Goal: Task Accomplishment & Management: Complete application form

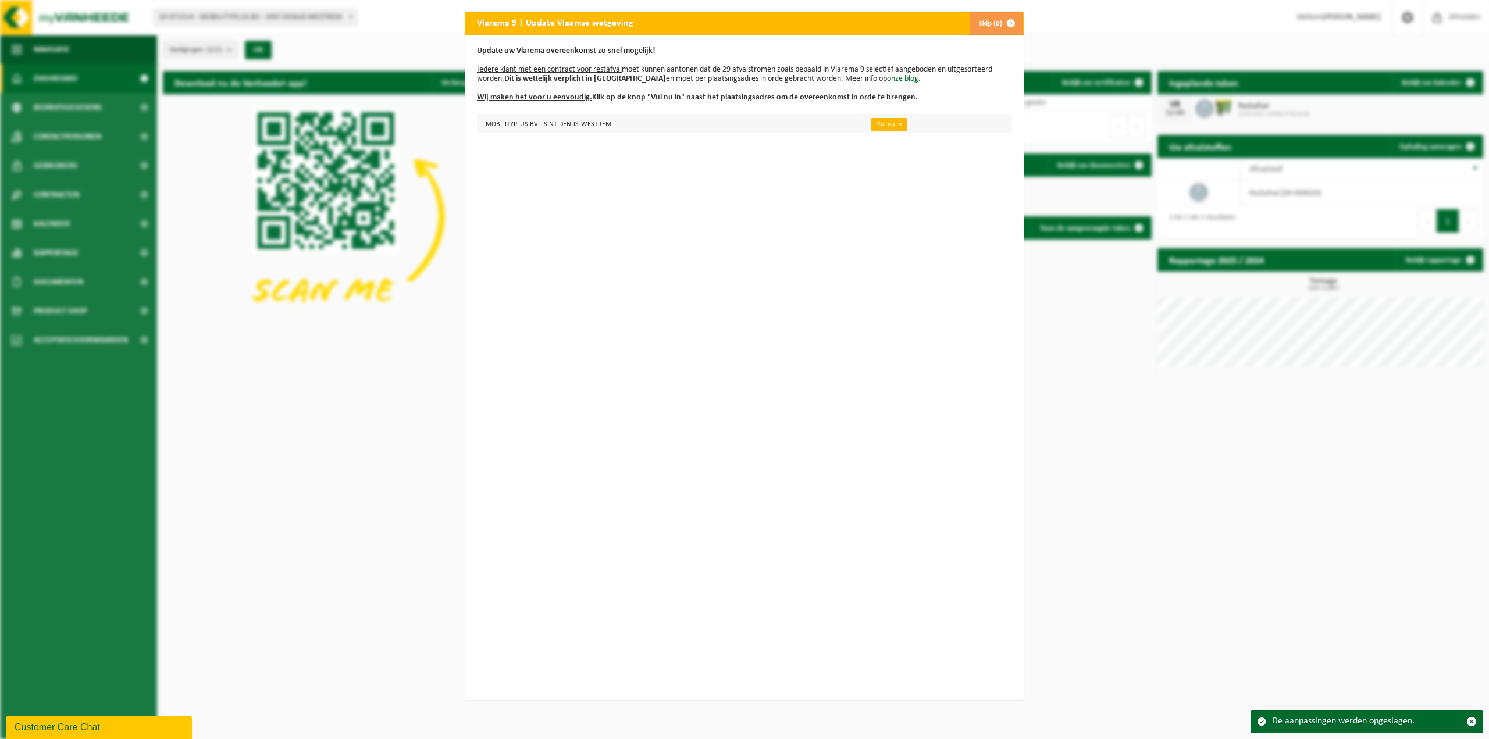
click at [887, 128] on link "Vul nu in" at bounding box center [889, 124] width 37 height 13
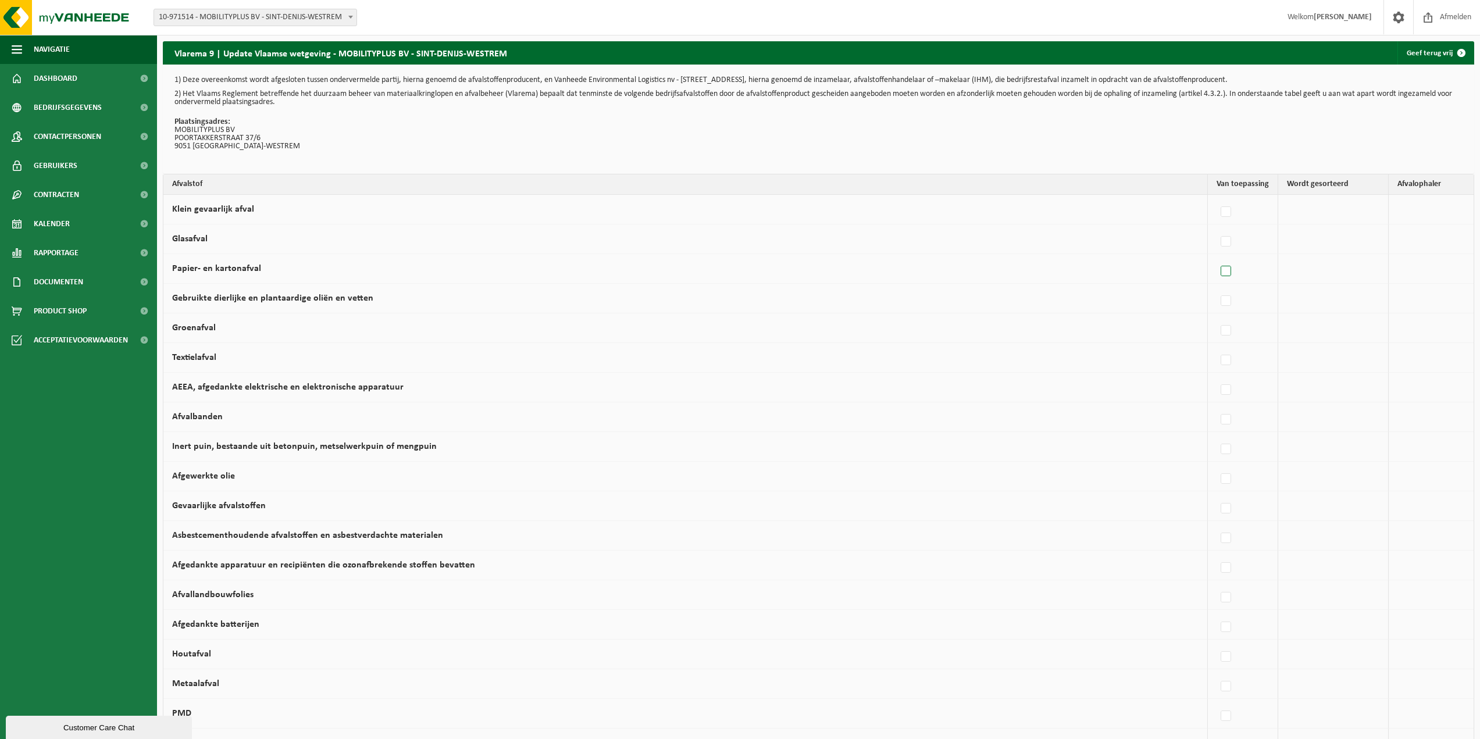
click at [1228, 269] on label at bounding box center [1226, 271] width 16 height 17
click at [1217, 257] on input "Papier- en kartonafval" at bounding box center [1216, 256] width 1 height 1
checkbox input "true"
click at [1113, 420] on label at bounding box center [1119, 419] width 16 height 17
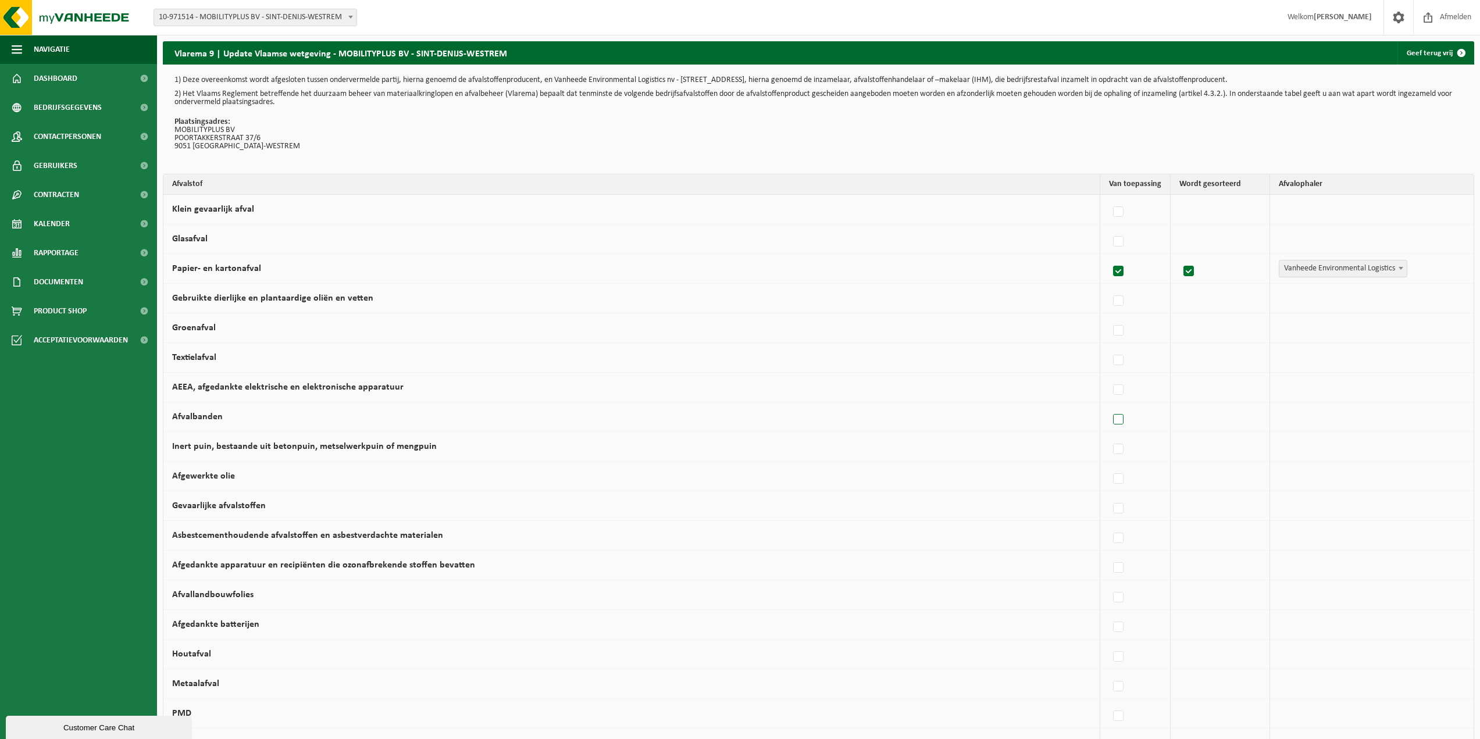
click at [1109, 405] on input "Afvalbanden" at bounding box center [1108, 405] width 1 height 1
checkbox input "true"
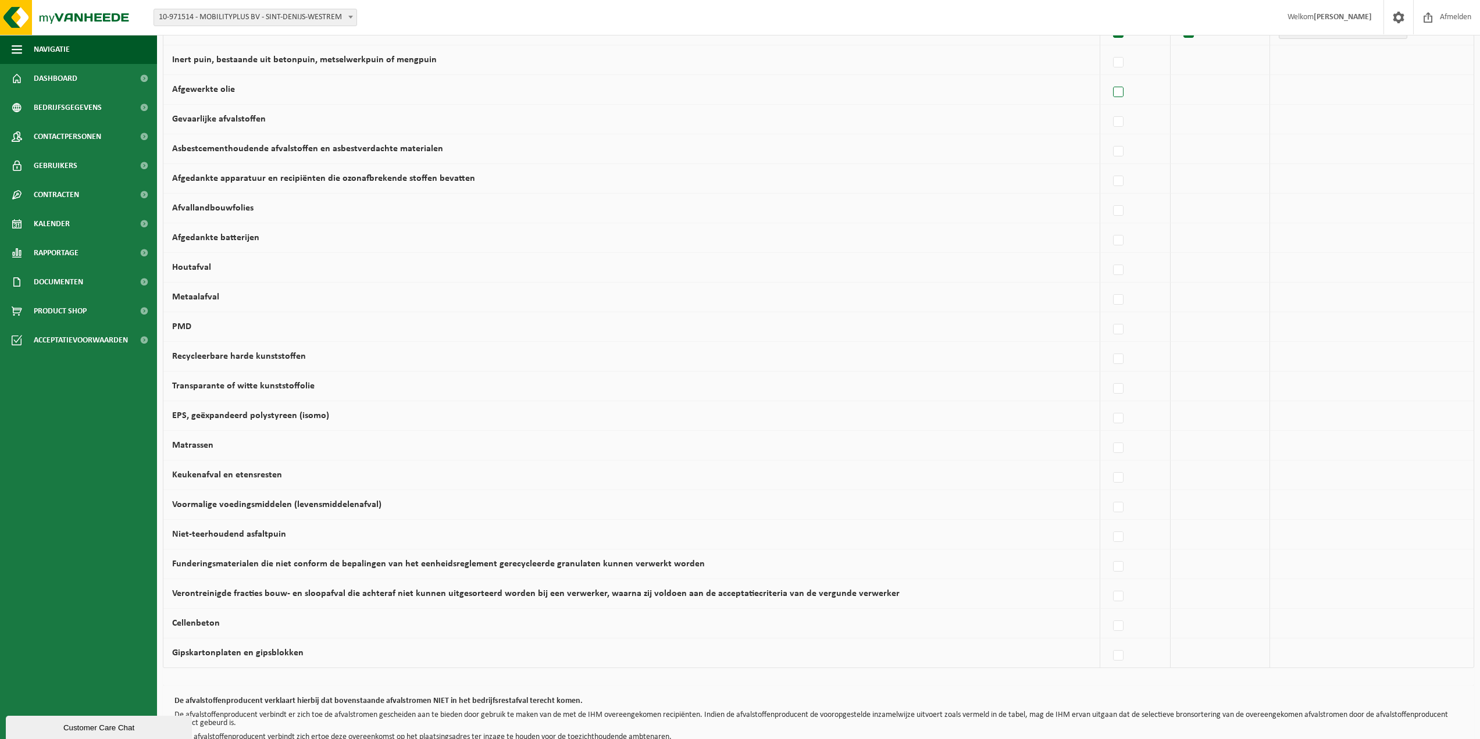
scroll to position [407, 0]
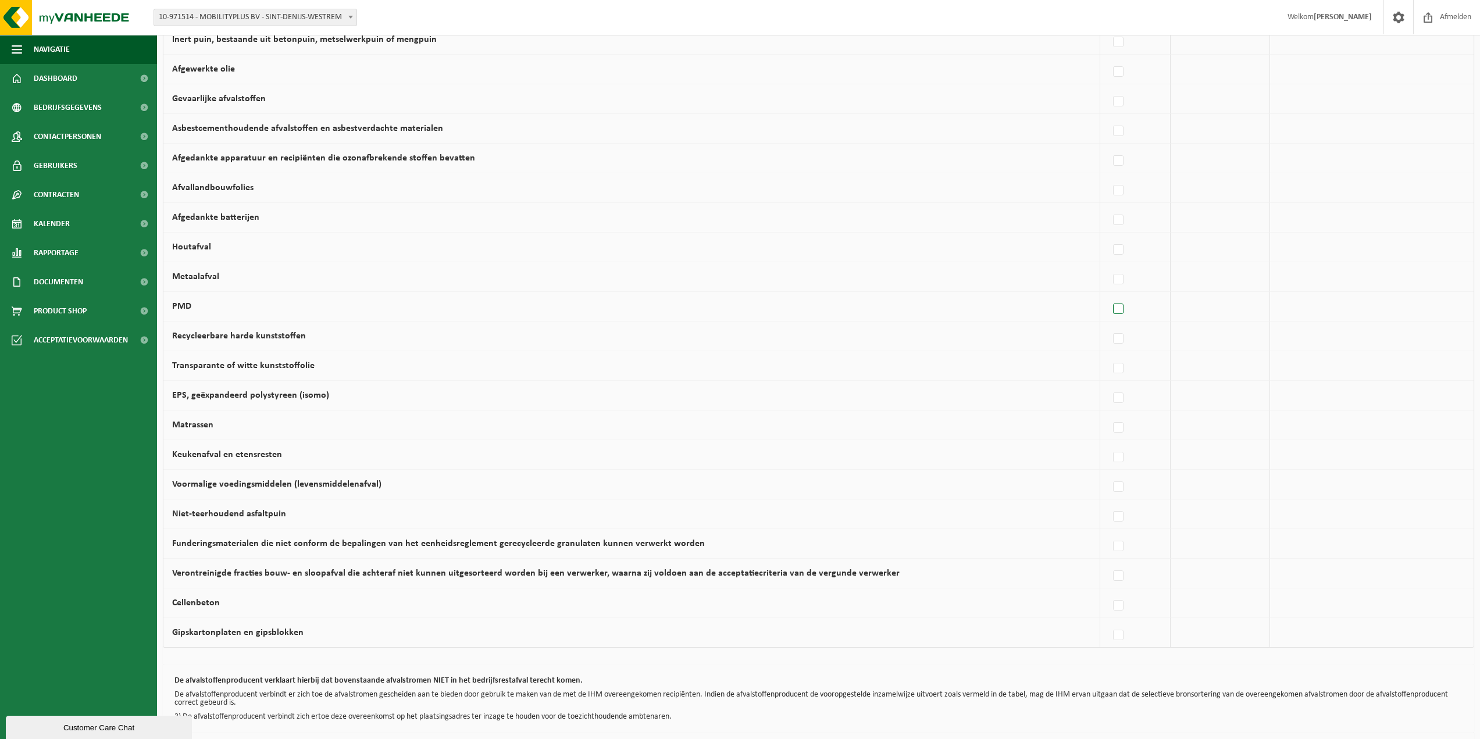
click at [1115, 312] on label at bounding box center [1119, 309] width 16 height 17
click at [1109, 295] on input "PMD" at bounding box center [1108, 294] width 1 height 1
checkbox input "true"
click at [1114, 334] on label at bounding box center [1119, 338] width 16 height 17
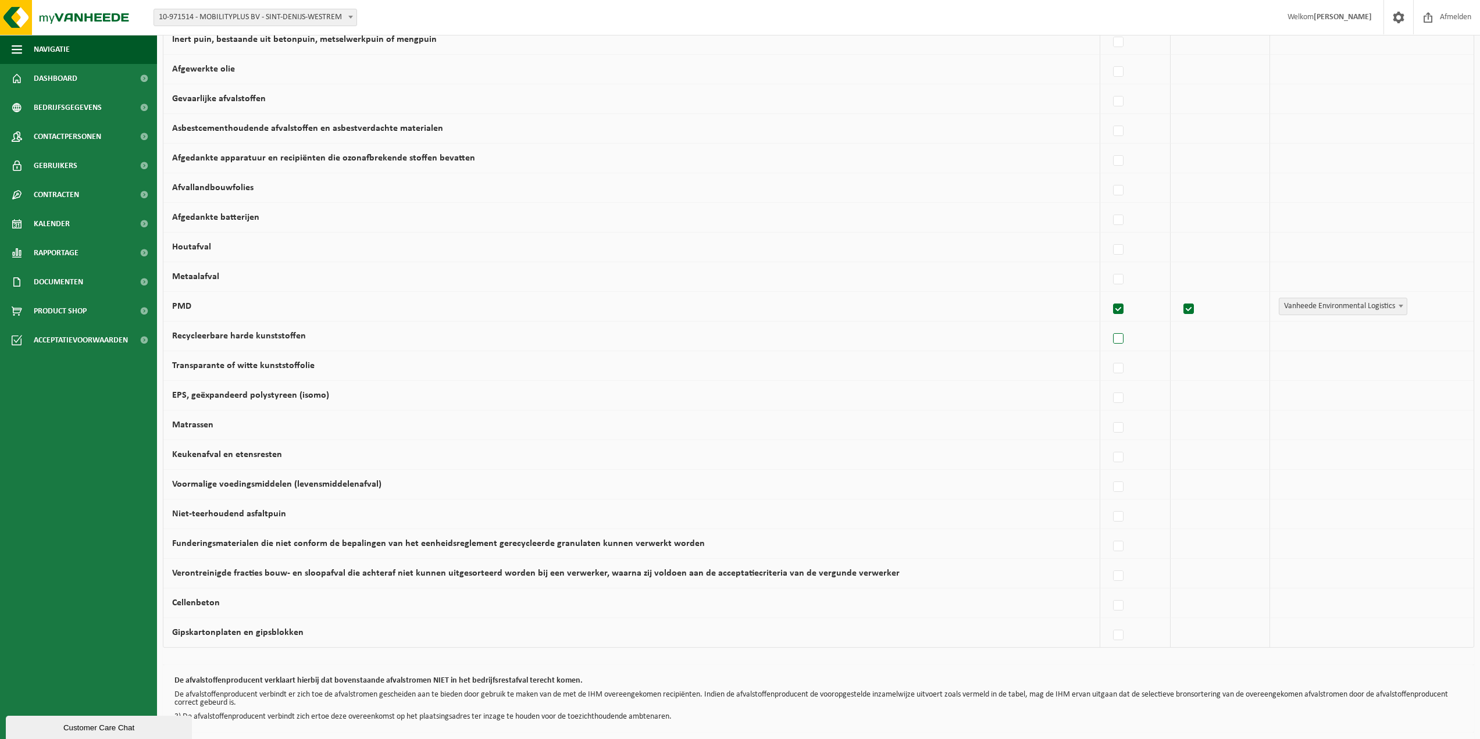
click at [1109, 324] on input "Recycleerbare harde kunststoffen" at bounding box center [1108, 324] width 1 height 1
checkbox input "true"
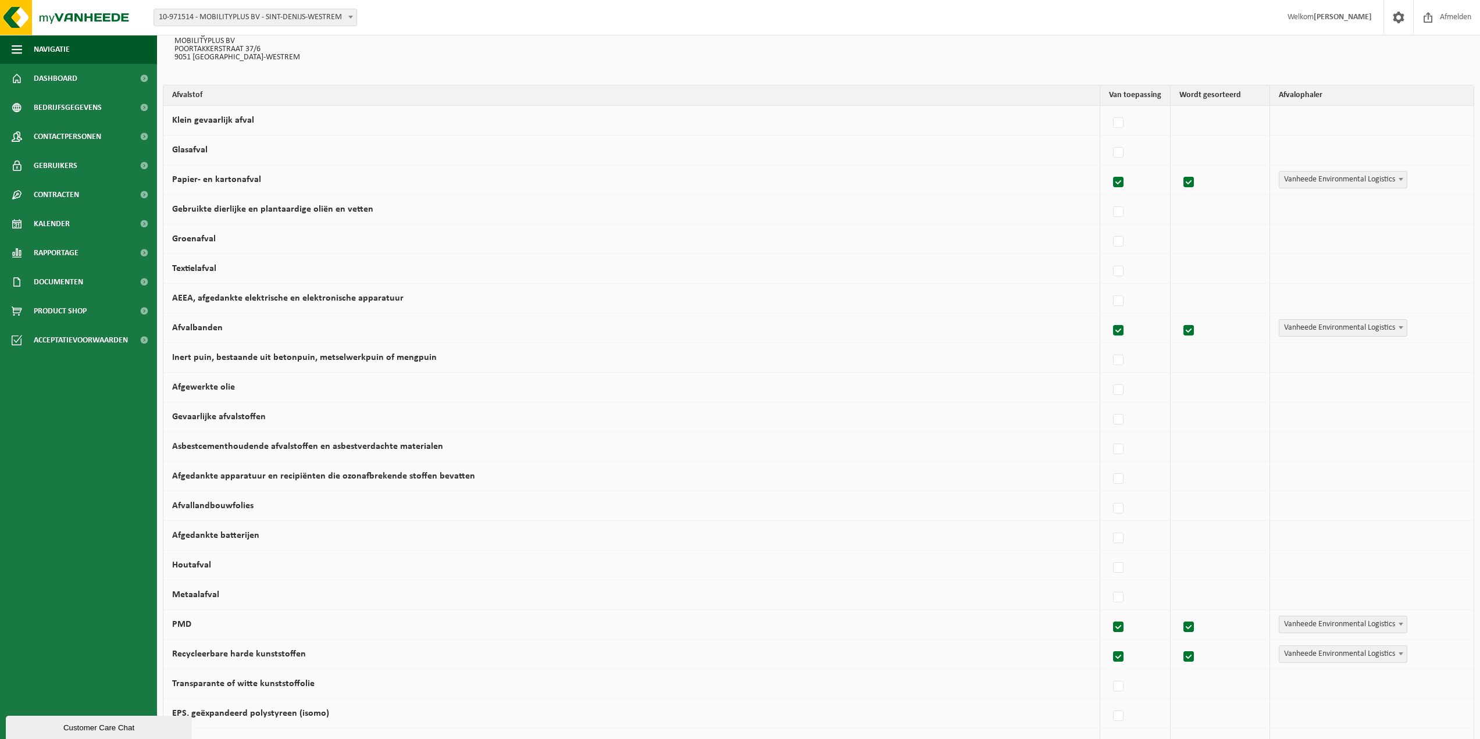
scroll to position [116, 0]
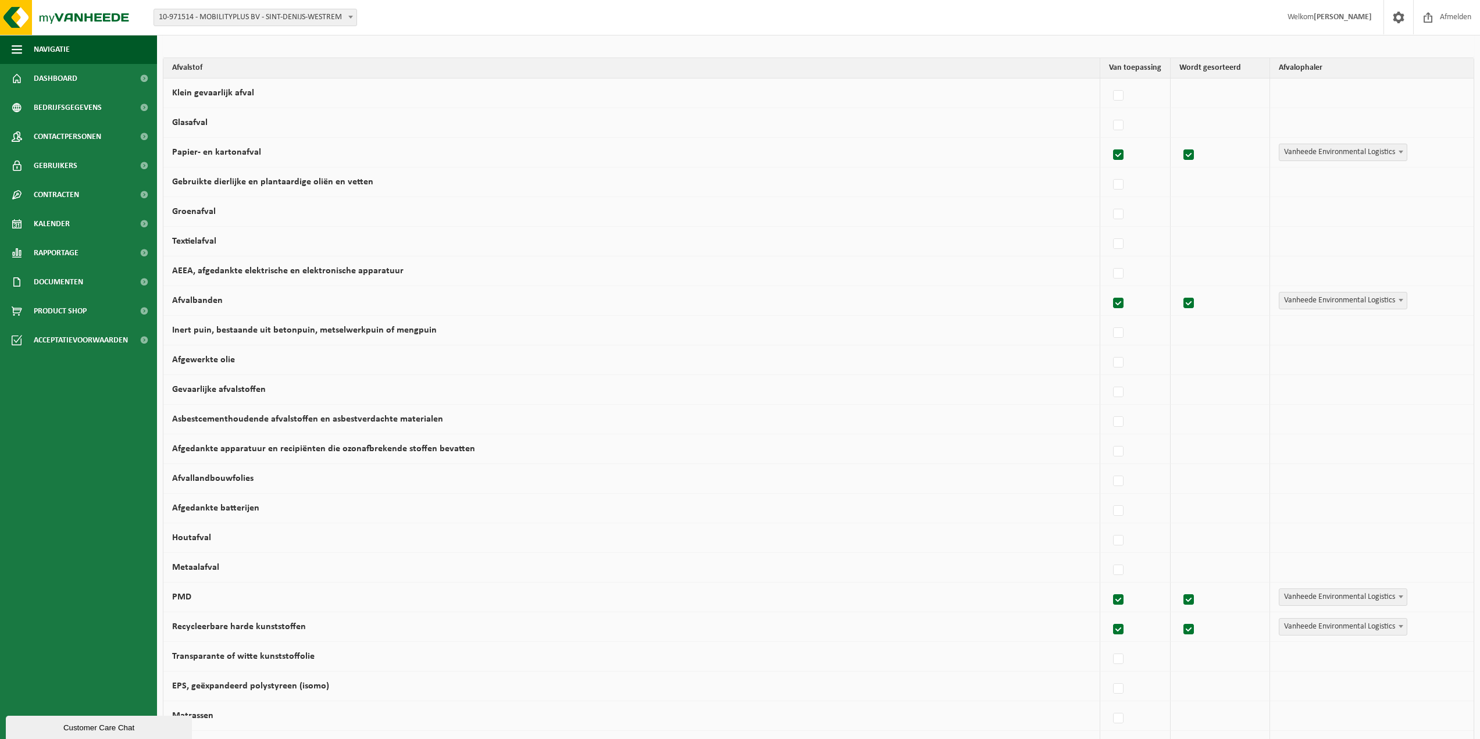
click at [1396, 298] on span at bounding box center [1401, 300] width 12 height 15
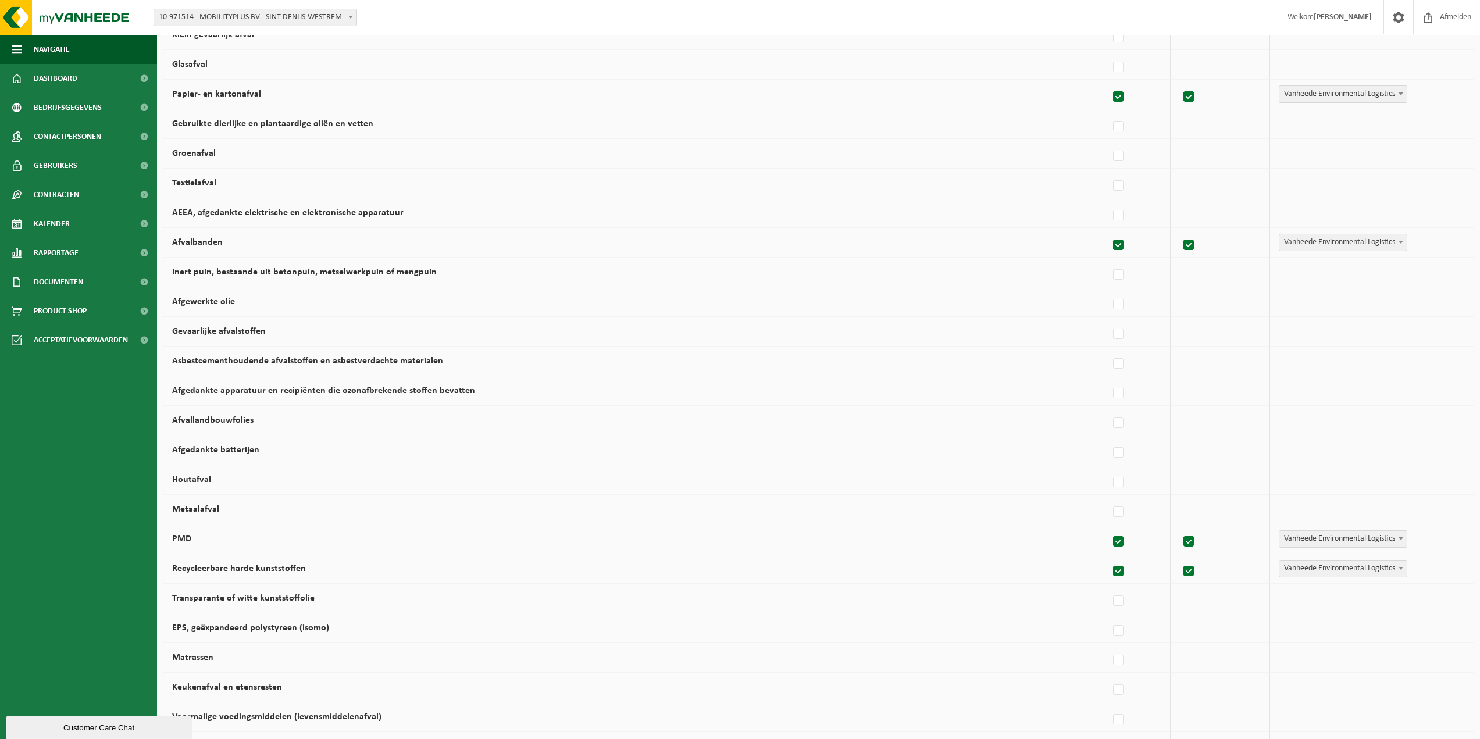
scroll to position [233, 0]
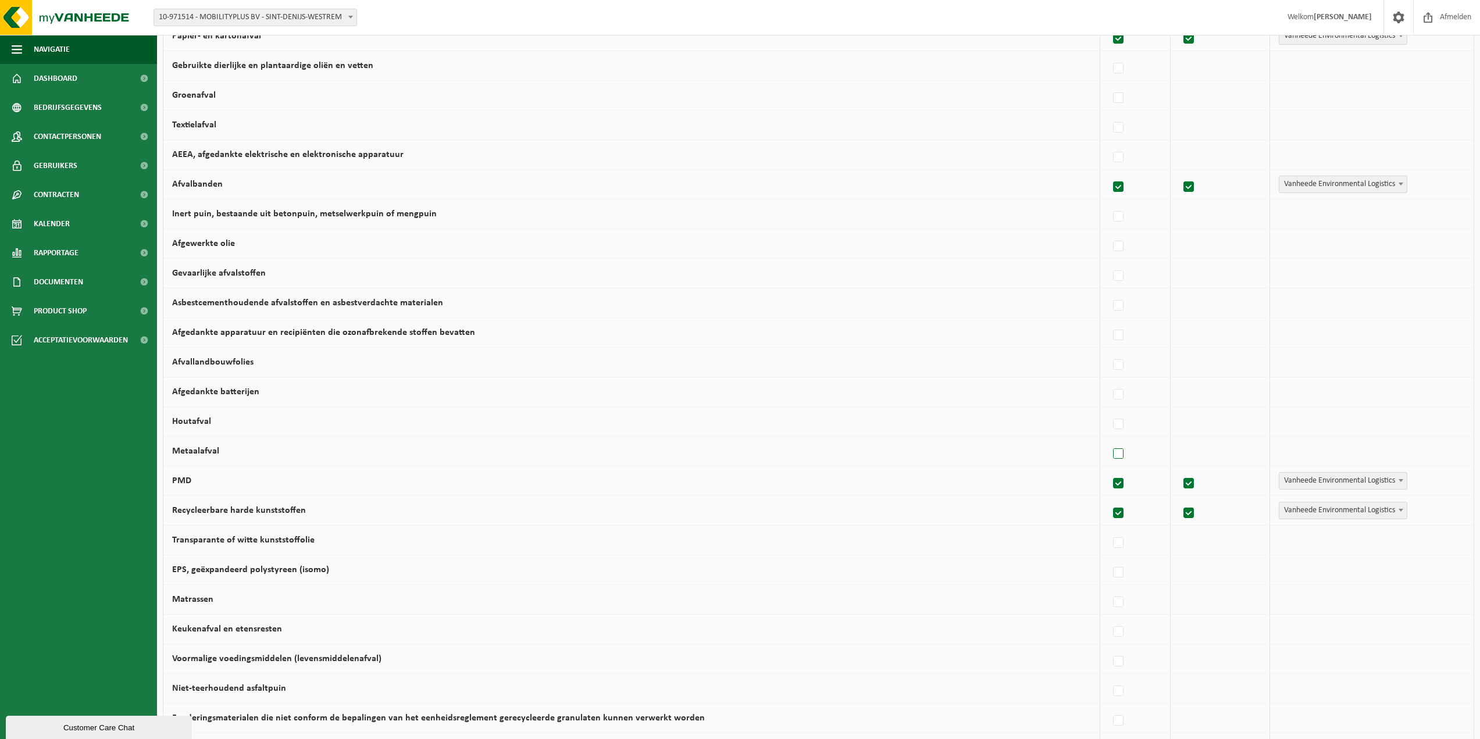
click at [1114, 451] on label at bounding box center [1119, 453] width 16 height 17
click at [1109, 440] on input "Metaalafval" at bounding box center [1108, 439] width 1 height 1
checkbox input "true"
click at [1397, 451] on span at bounding box center [1401, 450] width 12 height 15
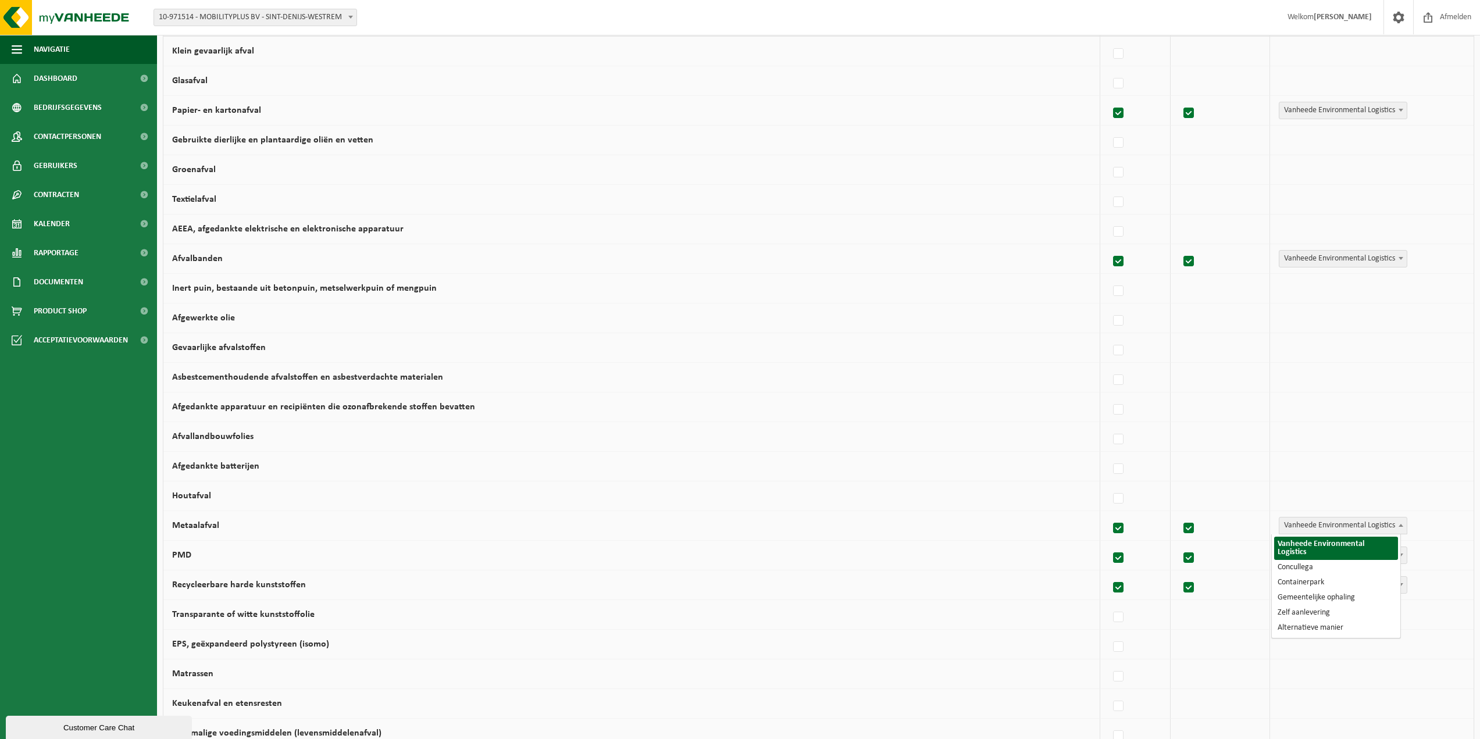
scroll to position [0, 0]
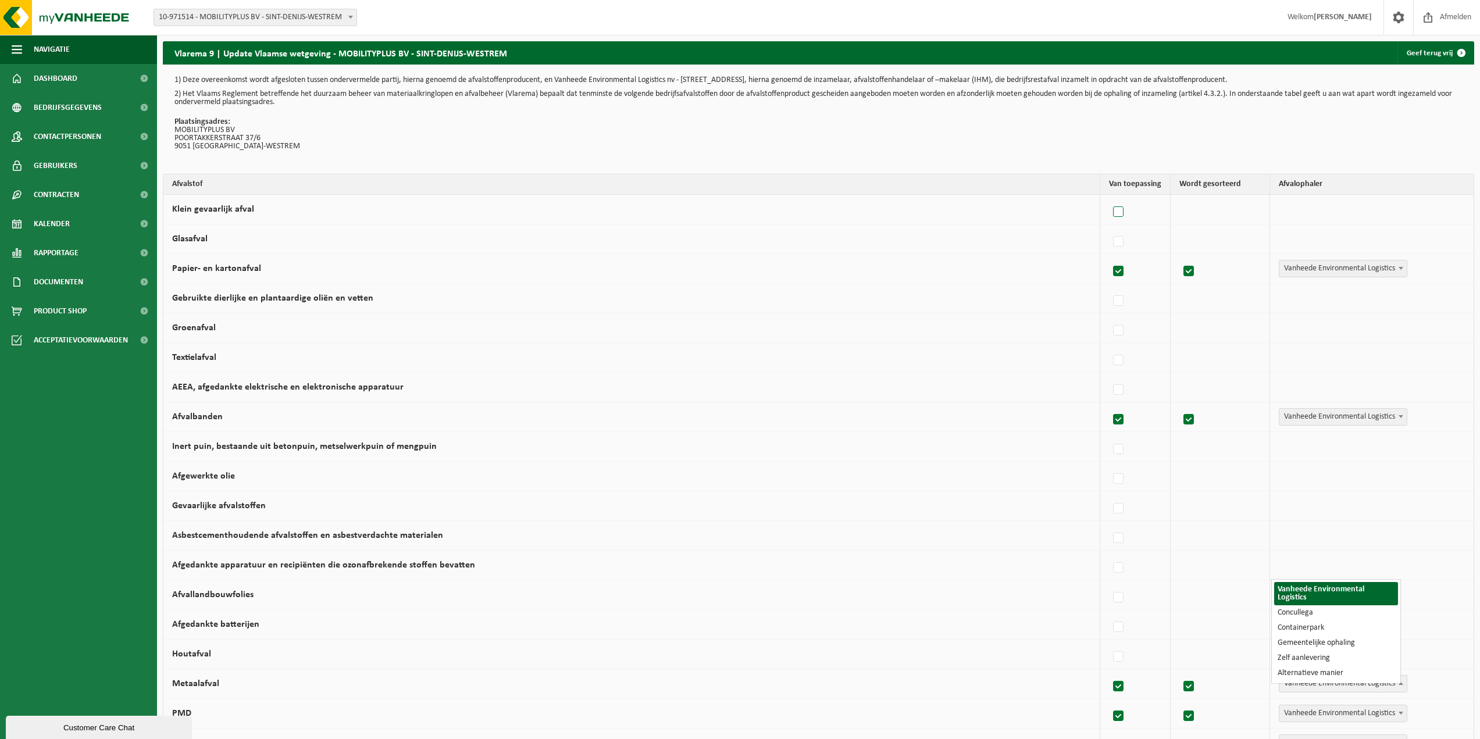
click at [1111, 215] on label at bounding box center [1119, 212] width 16 height 17
click at [1109, 198] on input "Klein gevaarlijk afval" at bounding box center [1108, 197] width 1 height 1
checkbox input "true"
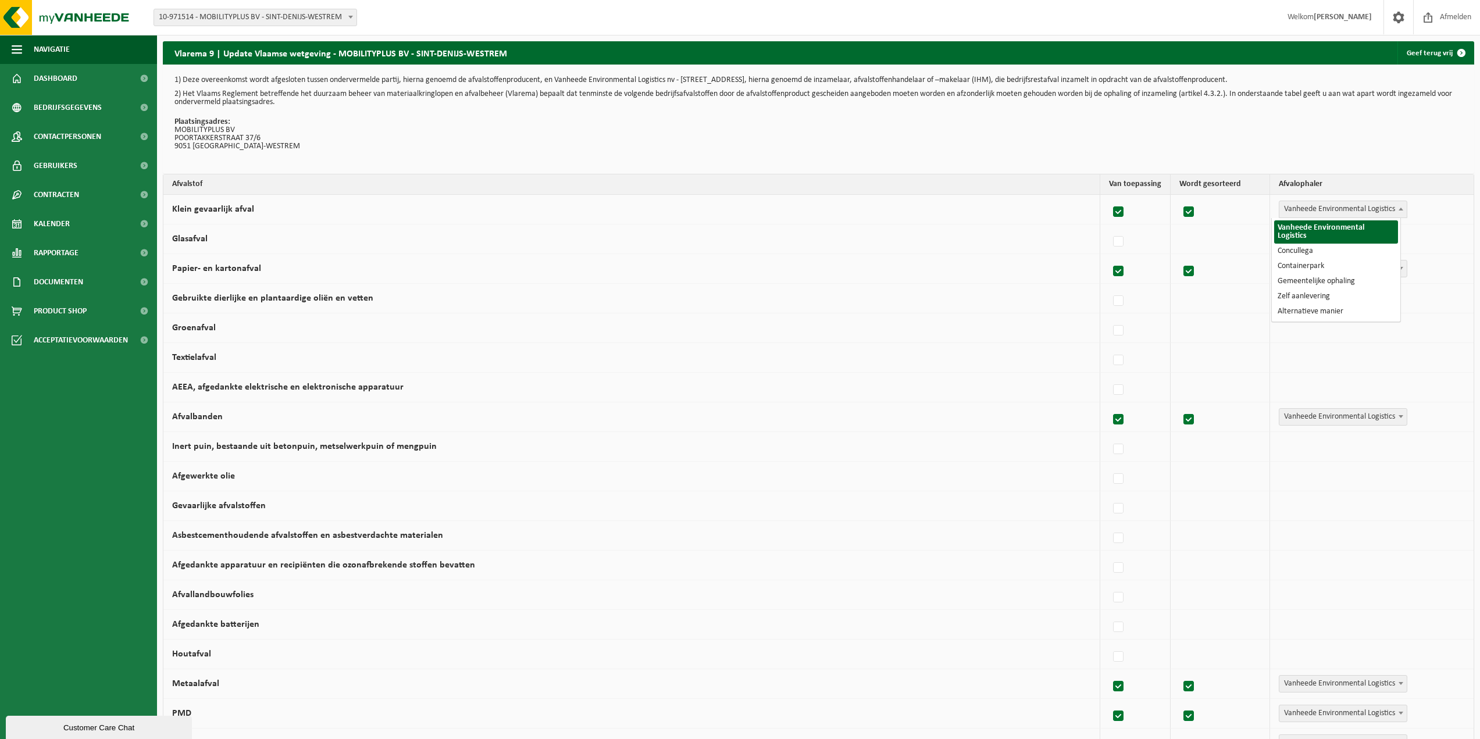
click at [1395, 207] on span at bounding box center [1401, 208] width 12 height 15
click at [1111, 212] on label at bounding box center [1119, 212] width 16 height 17
click at [1109, 198] on input "Klein gevaarlijk afval" at bounding box center [1108, 197] width 1 height 1
checkbox input "false"
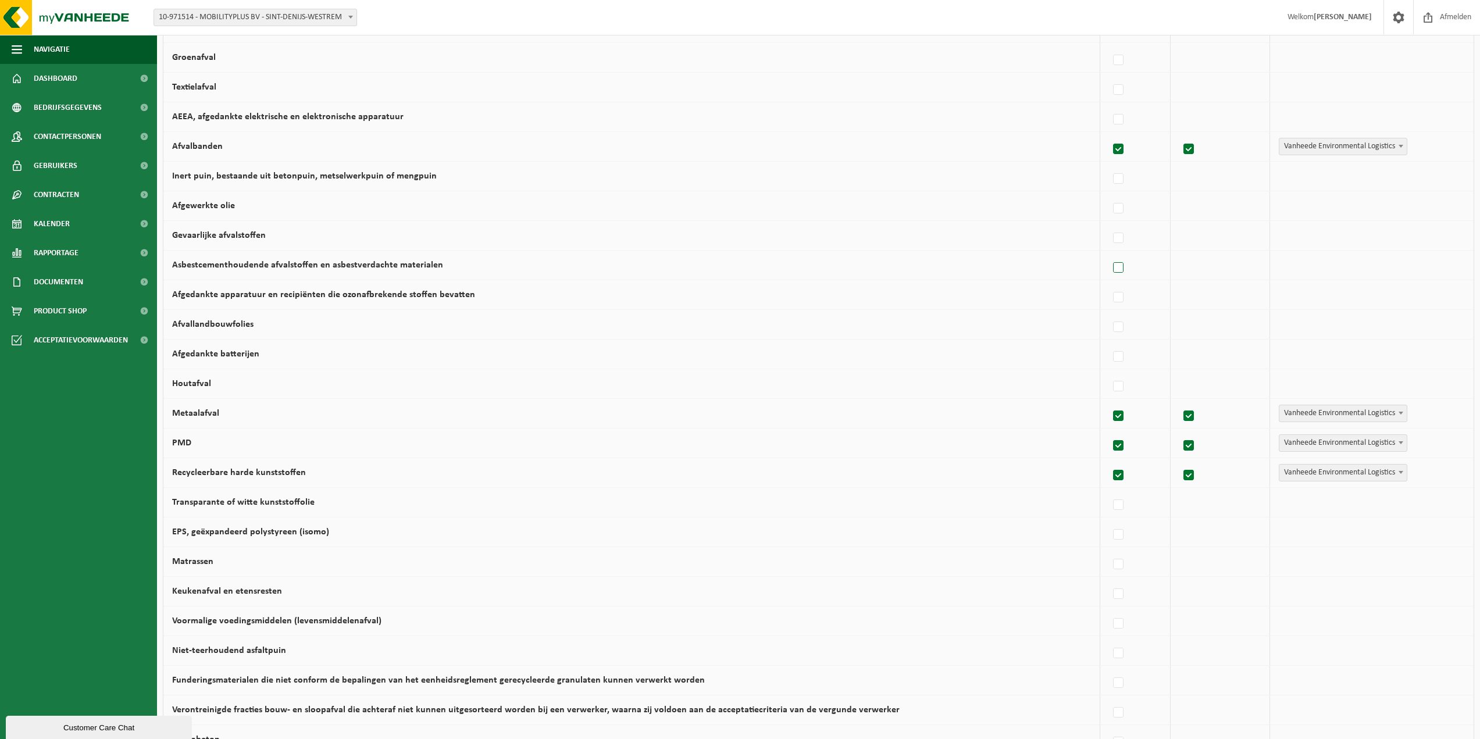
scroll to position [291, 0]
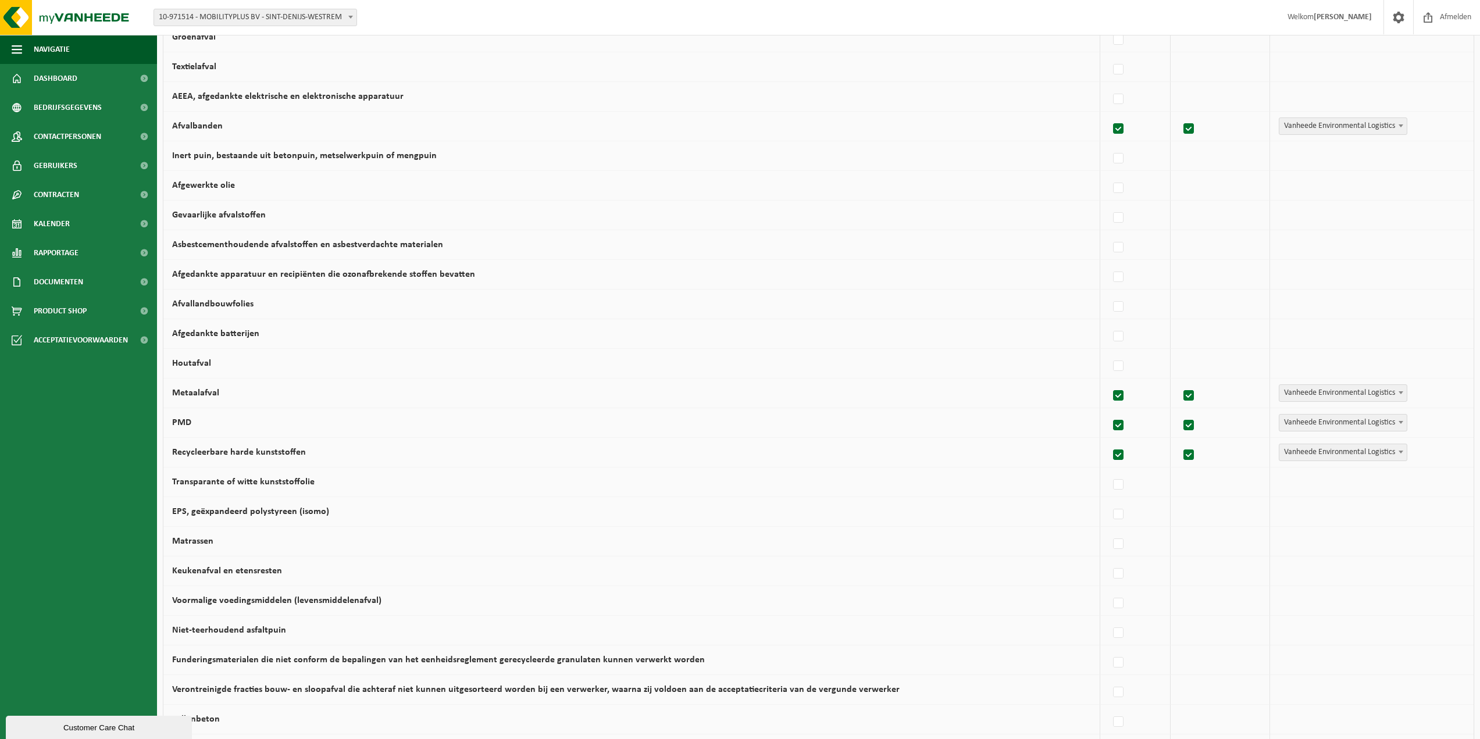
click at [1111, 397] on label at bounding box center [1119, 395] width 16 height 17
click at [1109, 381] on input "Metaalafval" at bounding box center [1108, 381] width 1 height 1
checkbox input "false"
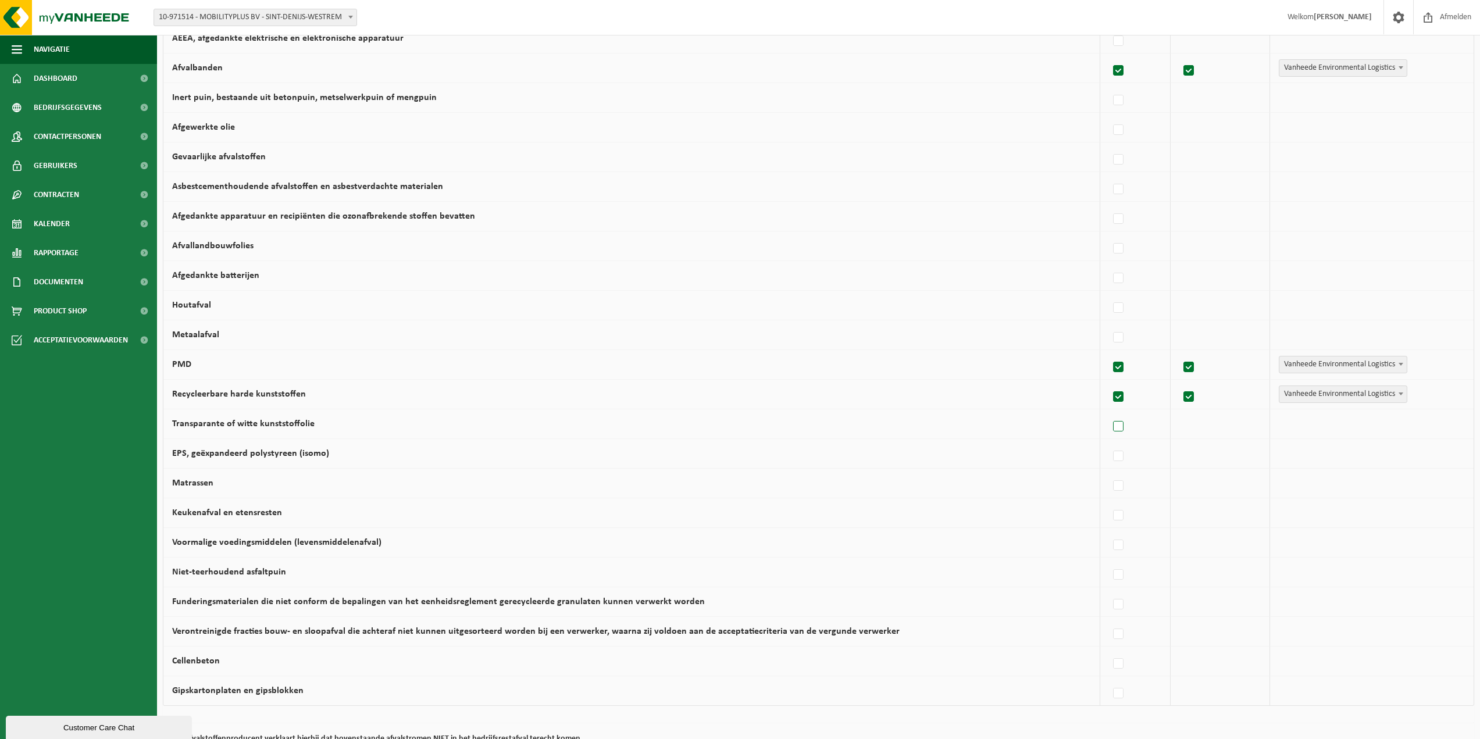
click at [1114, 428] on label at bounding box center [1119, 426] width 16 height 17
click at [1109, 412] on input "Transparante of witte kunststoffolie" at bounding box center [1108, 412] width 1 height 1
checkbox input "true"
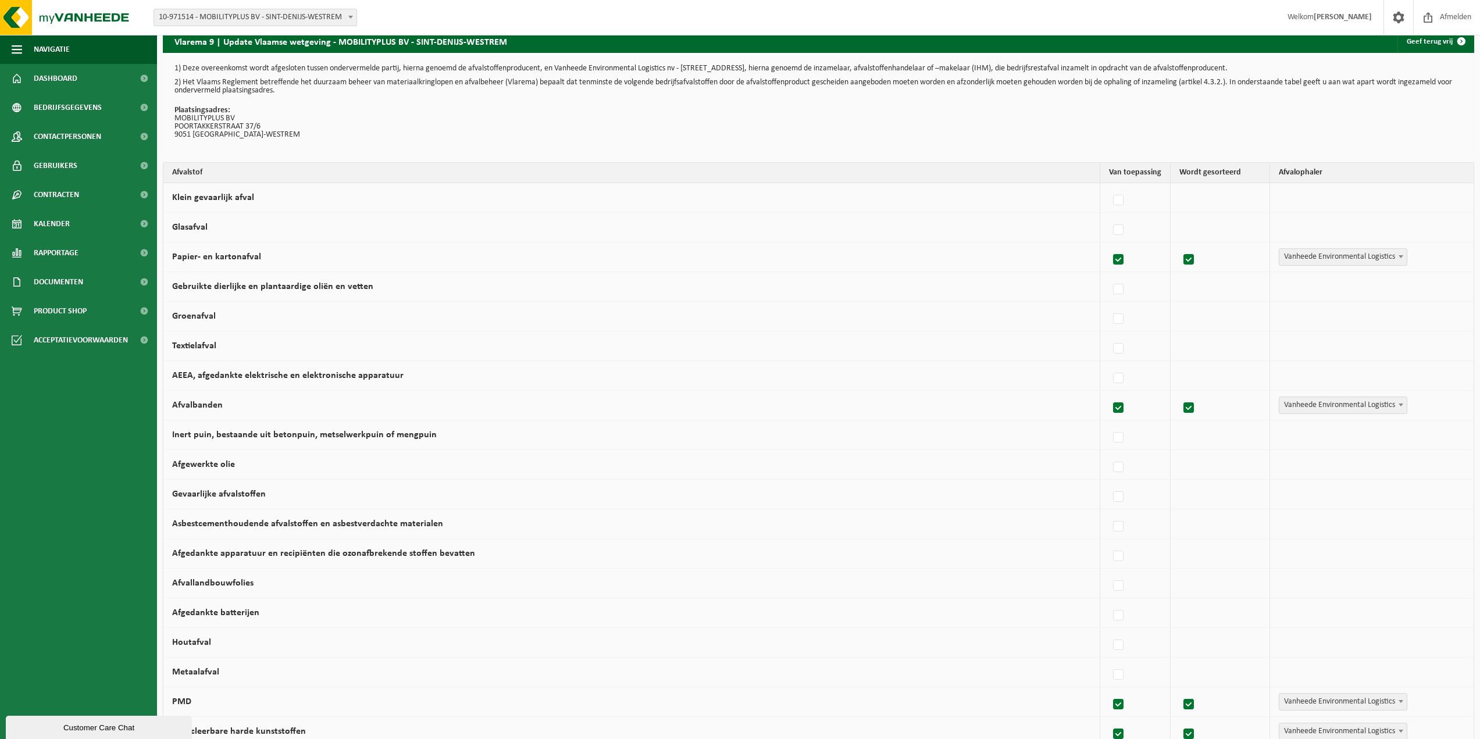
scroll to position [0, 0]
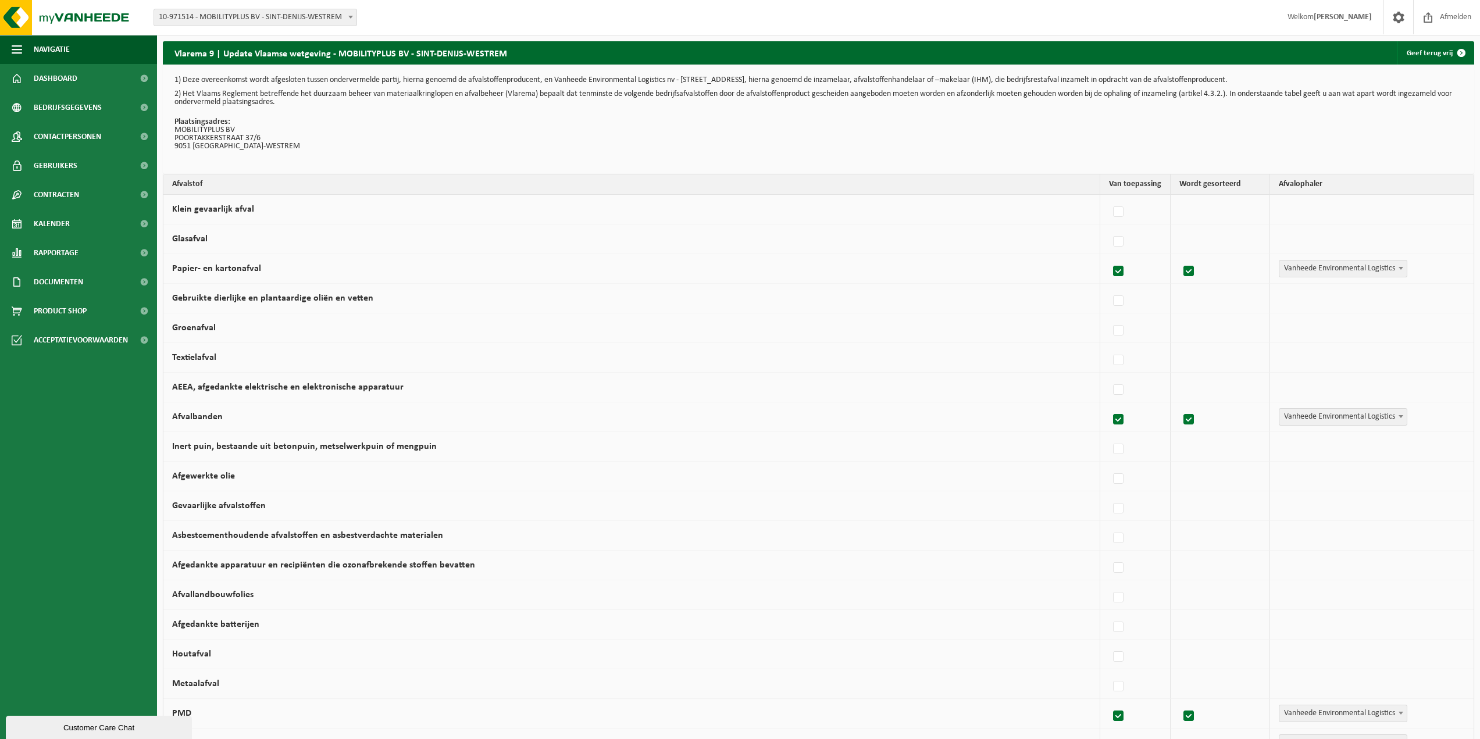
click at [197, 416] on label "Afvalbanden" at bounding box center [197, 416] width 51 height 9
click at [1108, 405] on input "Afvalbanden" at bounding box center [1108, 405] width 1 height 1
click at [197, 416] on label "Afvalbanden" at bounding box center [197, 416] width 51 height 9
click at [1108, 405] on input "Afvalbanden" at bounding box center [1108, 405] width 1 height 1
checkbox input "true"
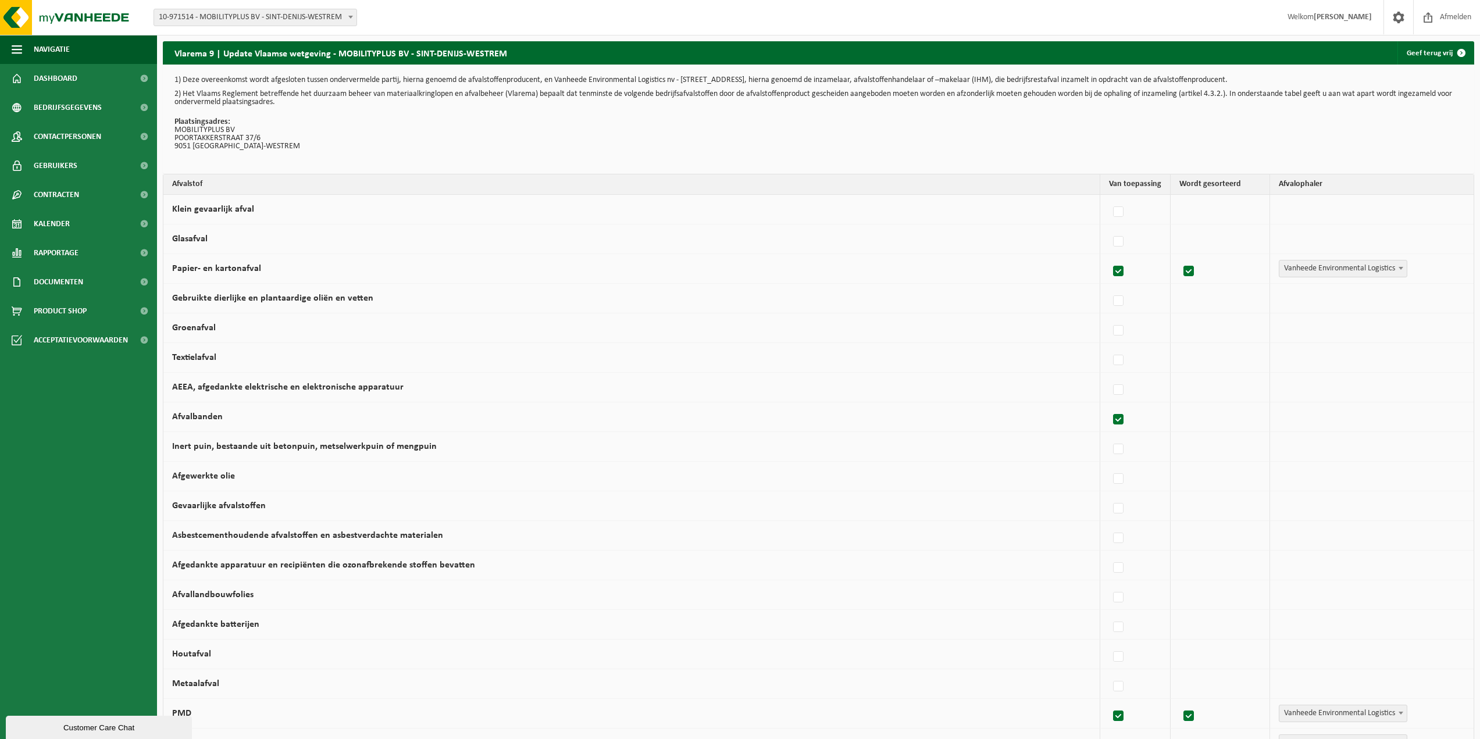
checkbox input "true"
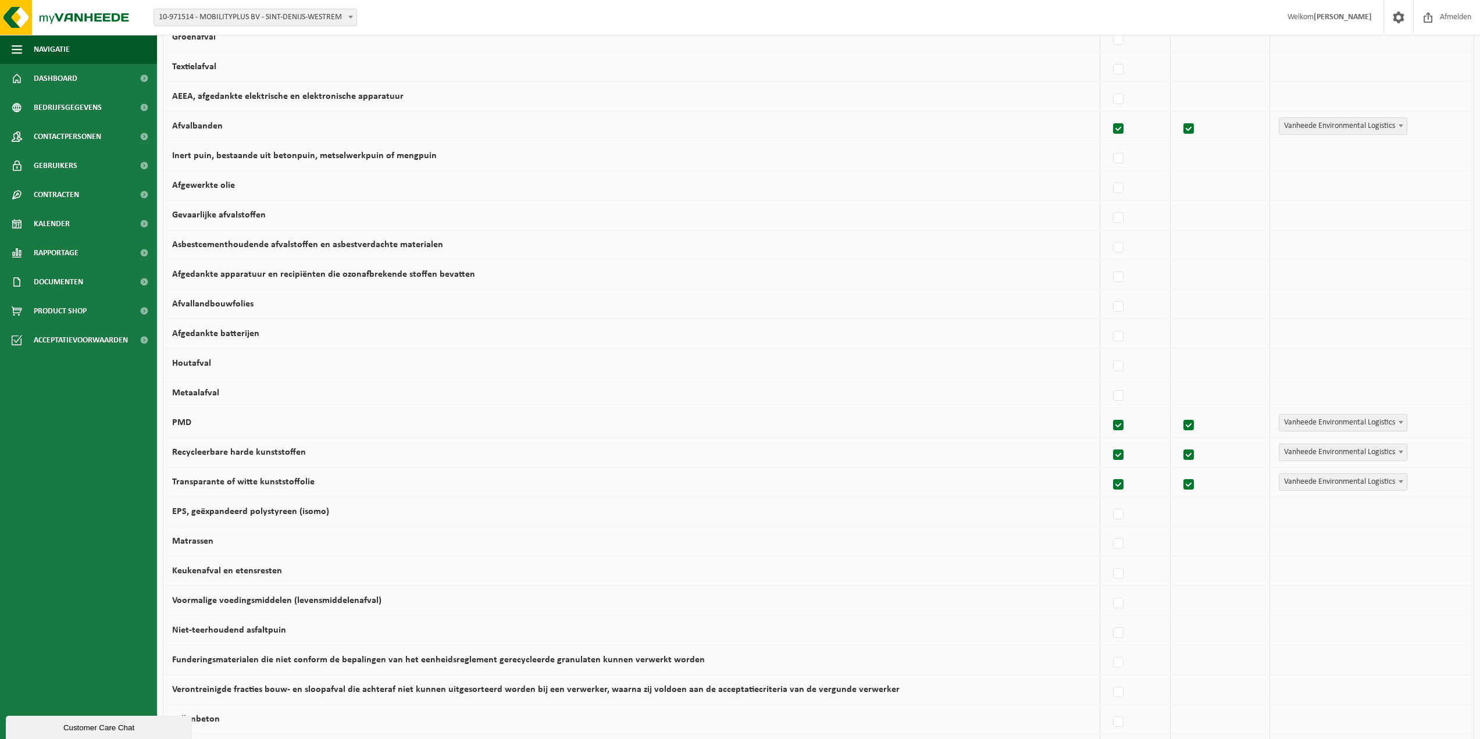
scroll to position [459, 0]
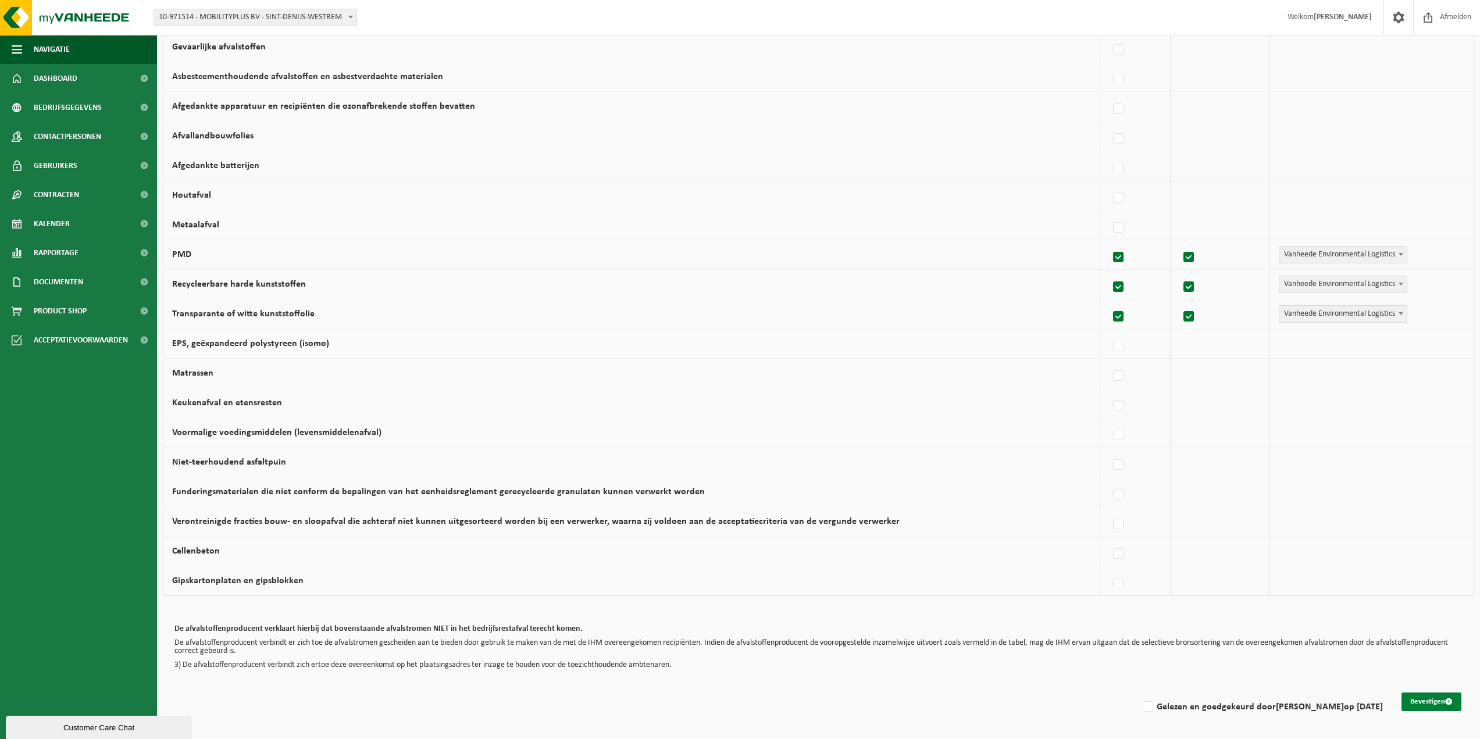
click at [1427, 701] on button "Bevestigen" at bounding box center [1431, 702] width 60 height 19
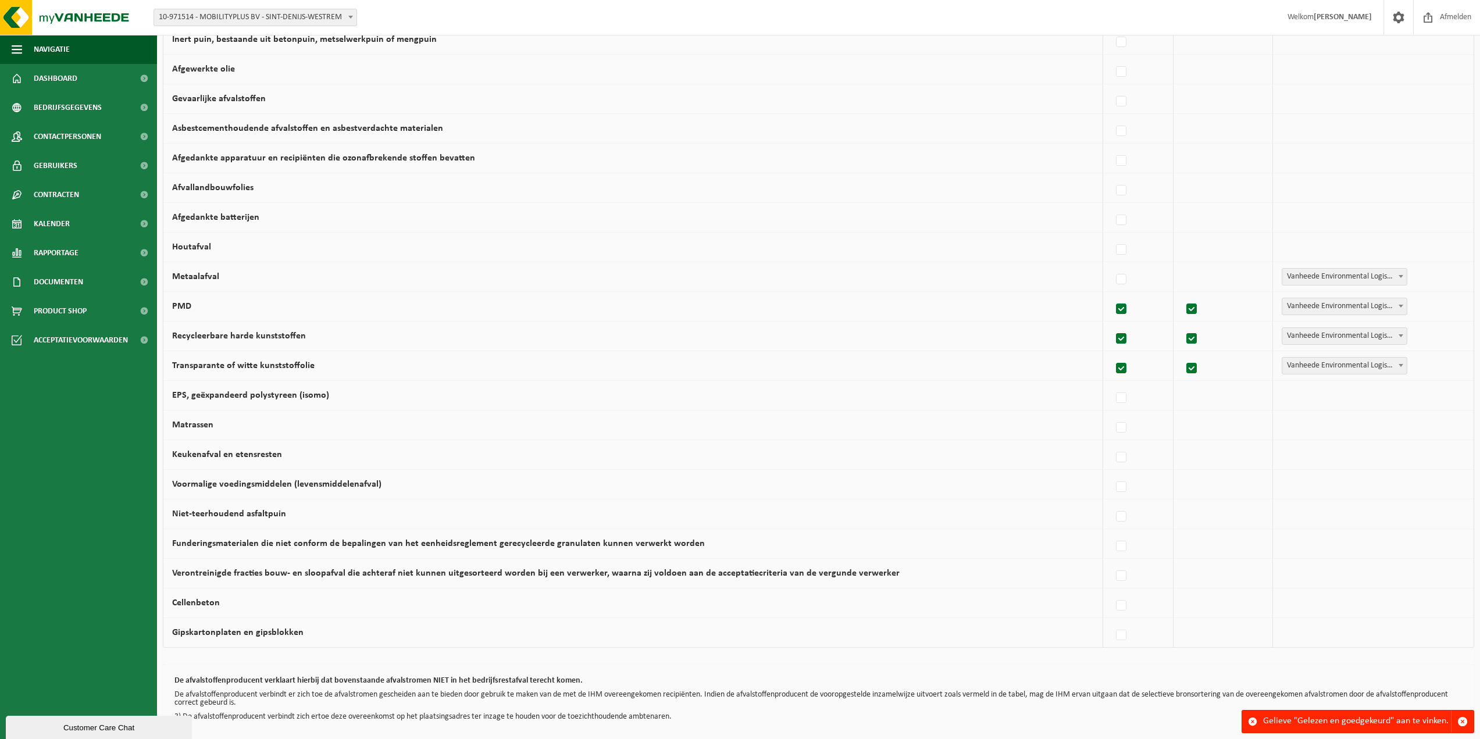
scroll to position [459, 0]
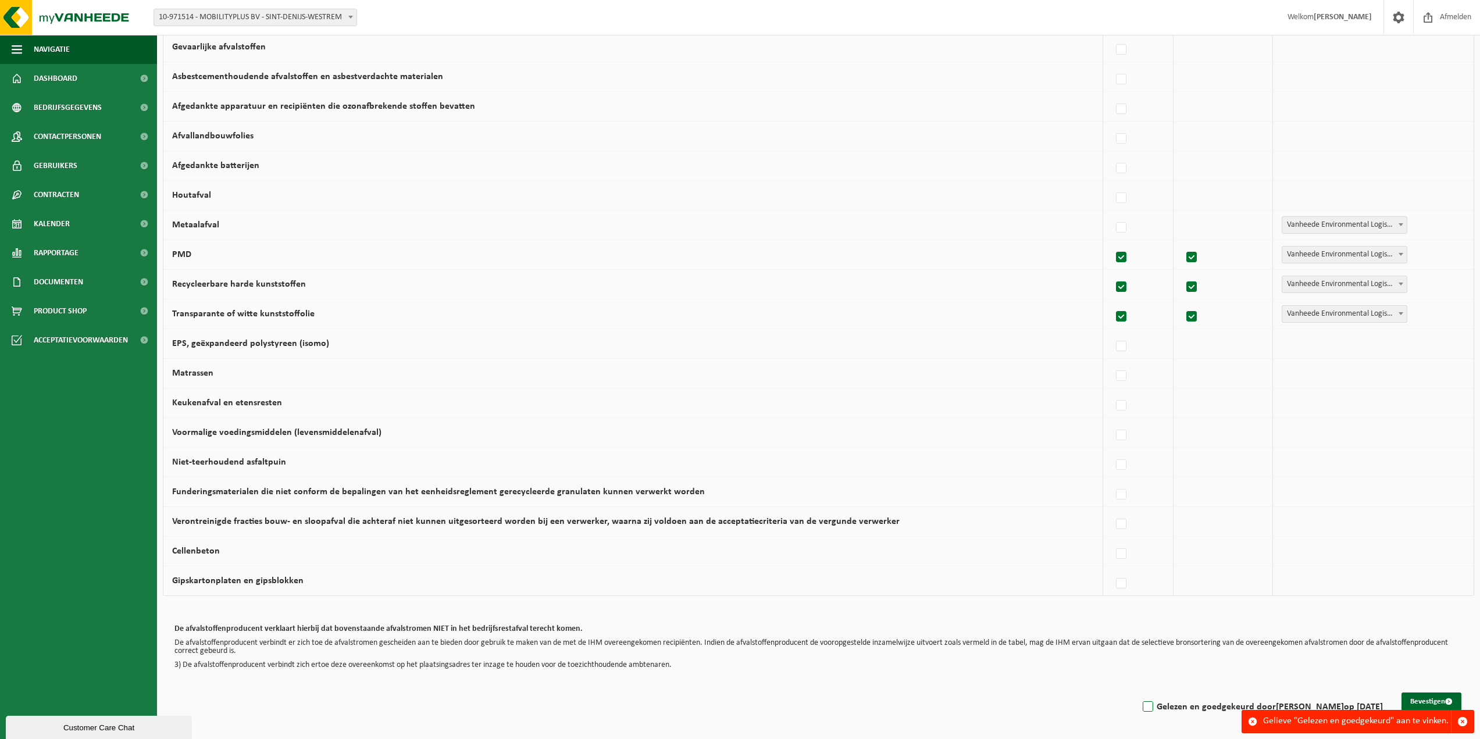
click at [1140, 709] on label "Gelezen en goedgekeurd door PETER DELANDSHEERE op 27/08/25" at bounding box center [1261, 706] width 242 height 17
click at [1138, 693] on input "Gelezen en goedgekeurd door PETER DELANDSHEERE op 27/08/25" at bounding box center [1138, 692] width 1 height 1
checkbox input "true"
click at [1410, 699] on button "Bevestigen" at bounding box center [1431, 702] width 60 height 19
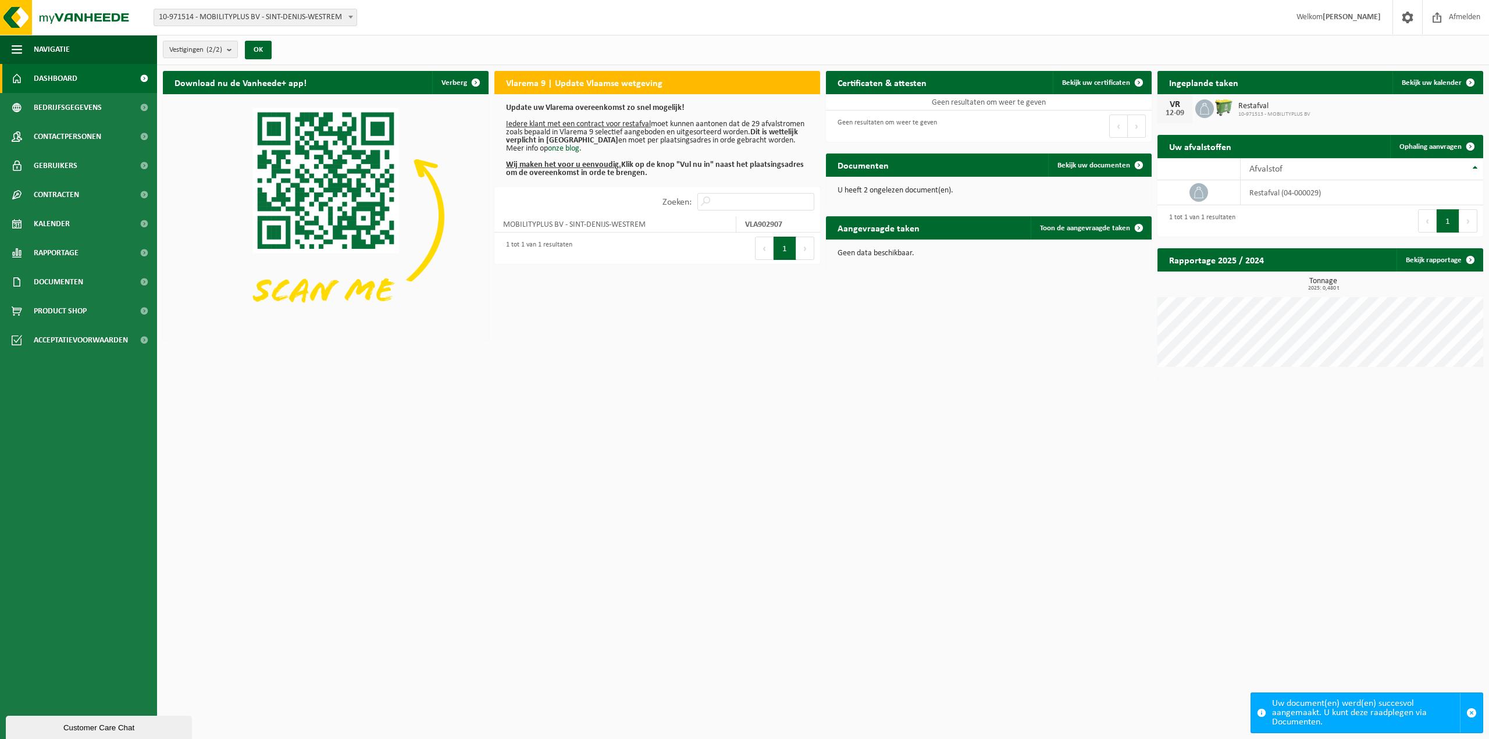
click at [787, 248] on button "1" at bounding box center [784, 248] width 23 height 23
click at [264, 45] on button "OK" at bounding box center [258, 50] width 27 height 19
click at [1402, 711] on div "Uw document(en) werd(en) succesvol aangemaakt. U kunt deze raadplegen via Docum…" at bounding box center [1366, 713] width 188 height 40
click at [1473, 708] on span "button" at bounding box center [1471, 713] width 10 height 10
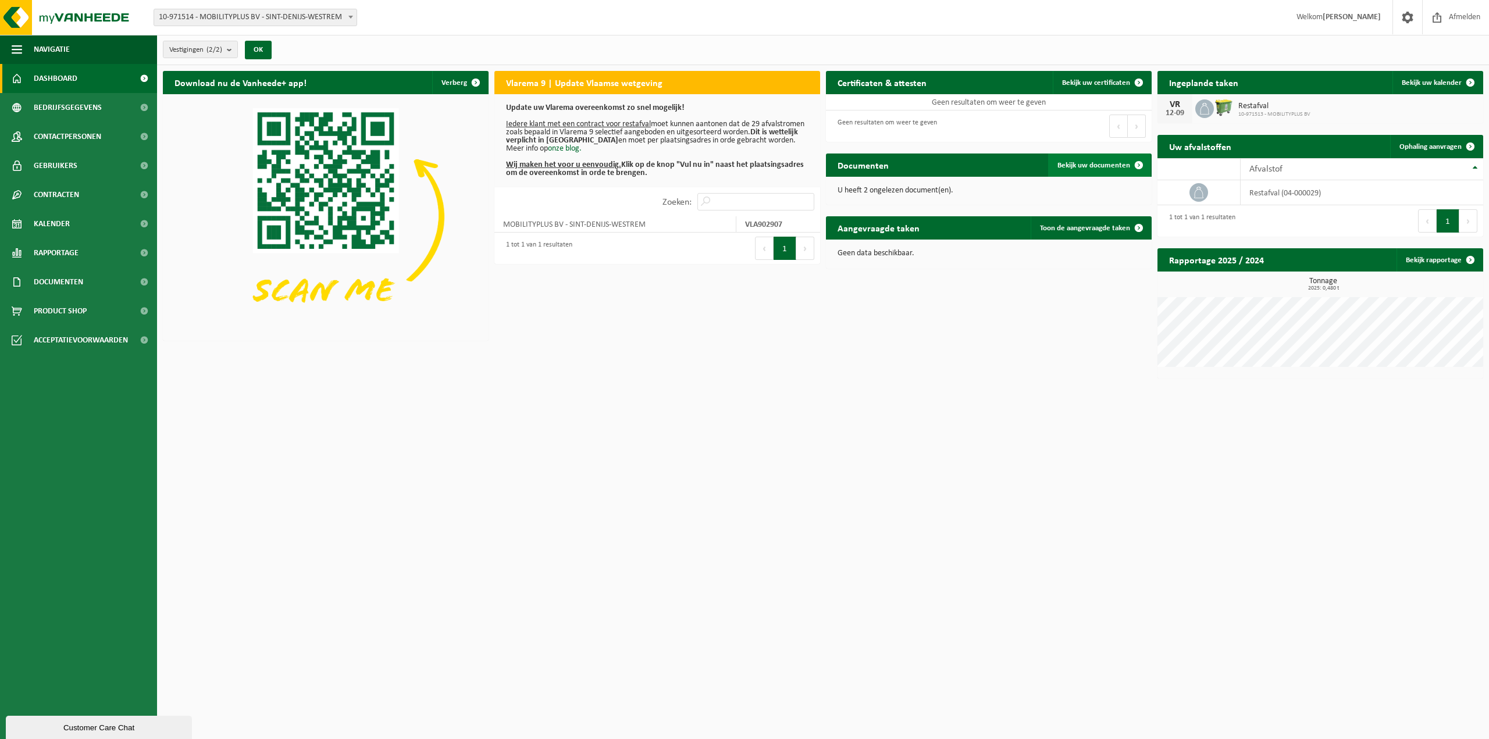
click at [1109, 165] on span "Bekijk uw documenten" at bounding box center [1093, 166] width 73 height 8
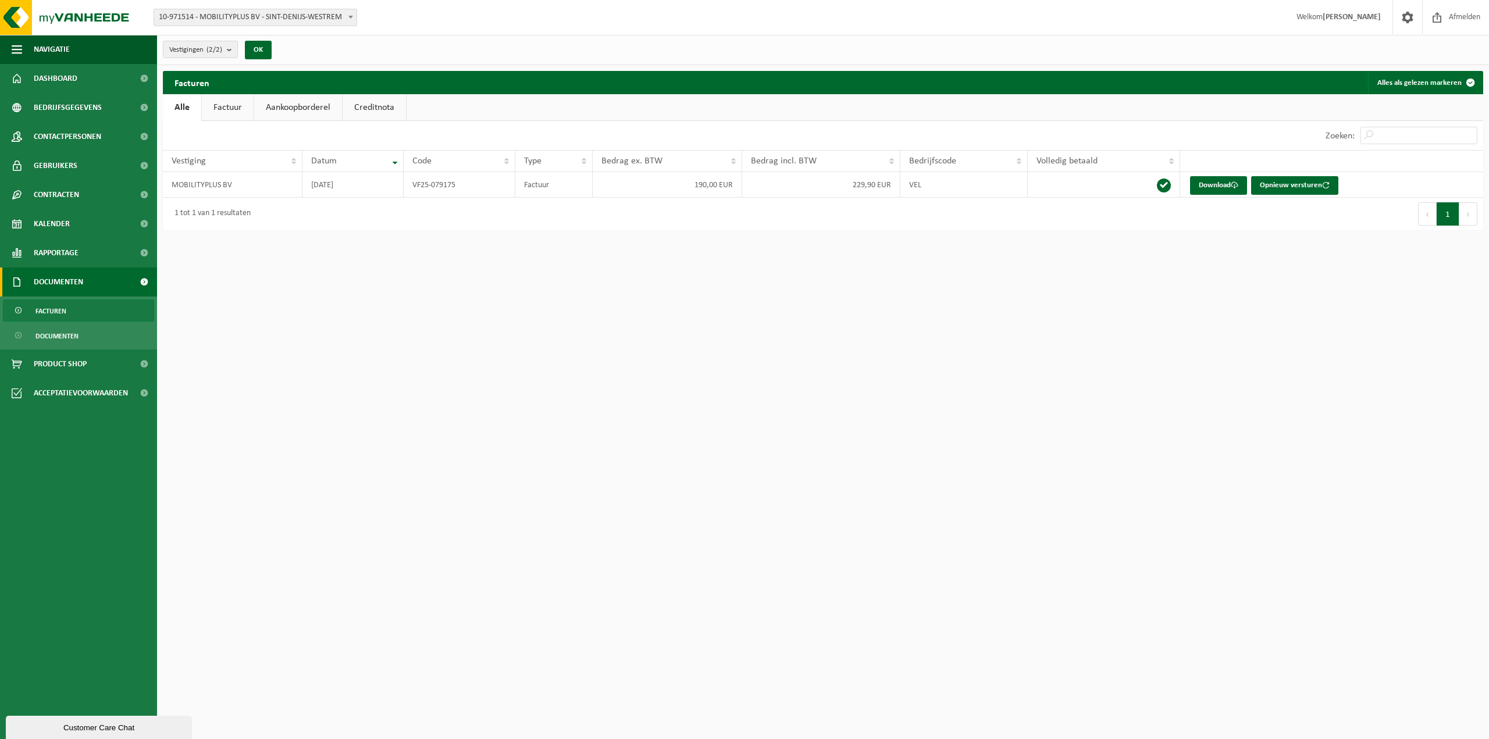
click at [230, 108] on link "Factuur" at bounding box center [228, 107] width 52 height 27
click at [192, 107] on link "Alle" at bounding box center [182, 107] width 38 height 27
click at [323, 103] on link "Aankoopborderel" at bounding box center [298, 107] width 88 height 27
click at [380, 112] on link "Creditnota" at bounding box center [379, 107] width 63 height 27
click at [183, 106] on link "Alle" at bounding box center [182, 107] width 38 height 27
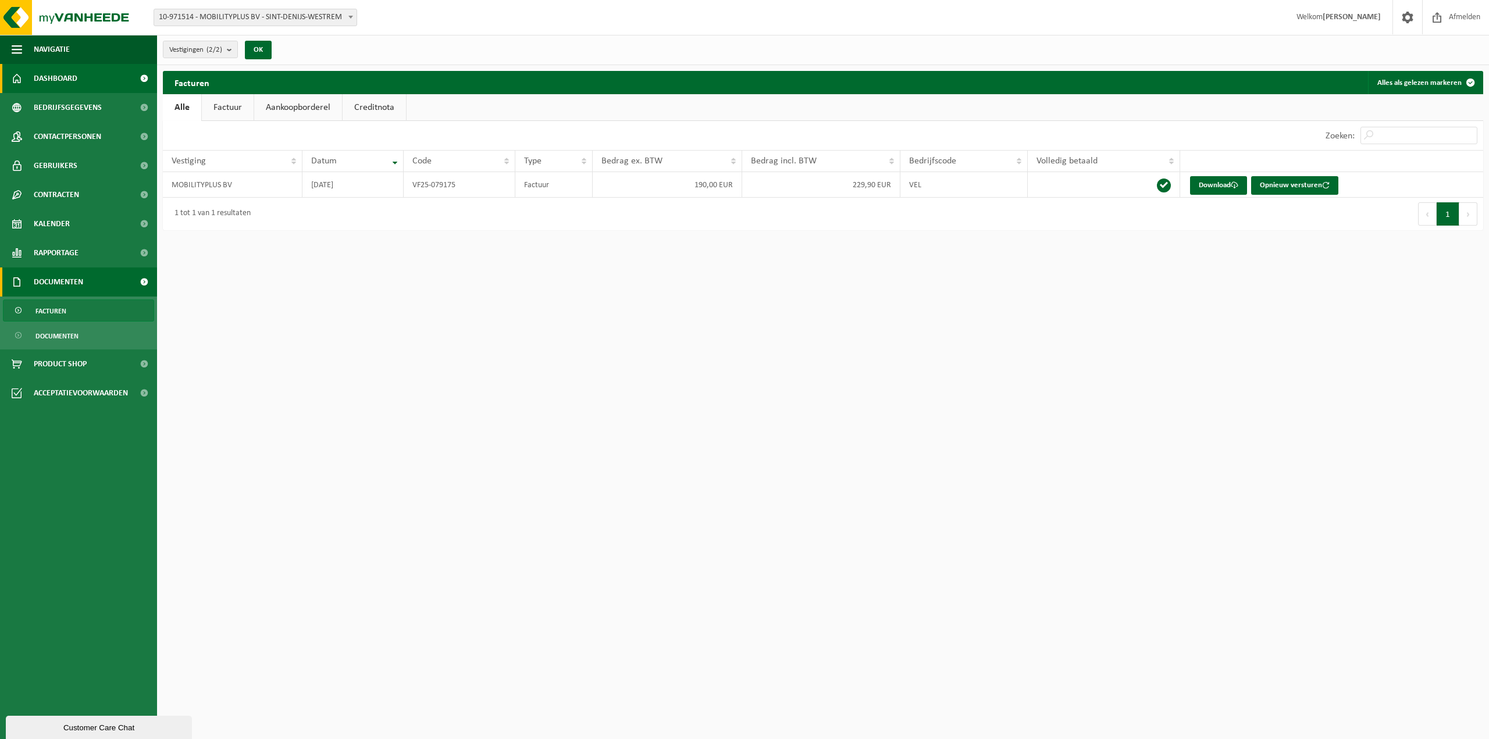
click at [65, 75] on span "Dashboard" at bounding box center [56, 78] width 44 height 29
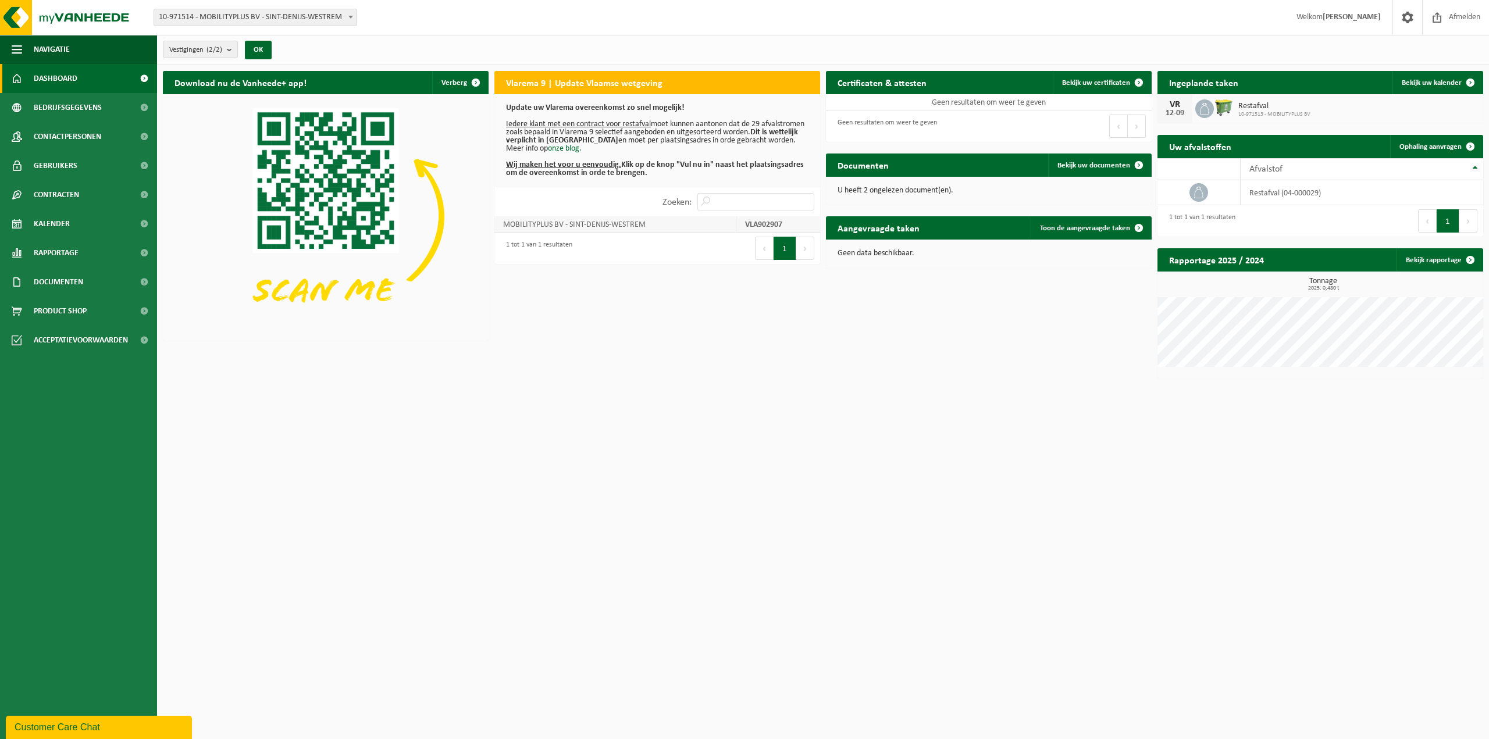
click at [771, 223] on strong "VLA902907" at bounding box center [763, 224] width 37 height 9
click at [597, 223] on td "MOBILITYPLUS BV - SINT-DENIJS-WESTREM" at bounding box center [615, 224] width 242 height 16
click at [1135, 80] on span at bounding box center [1138, 82] width 23 height 23
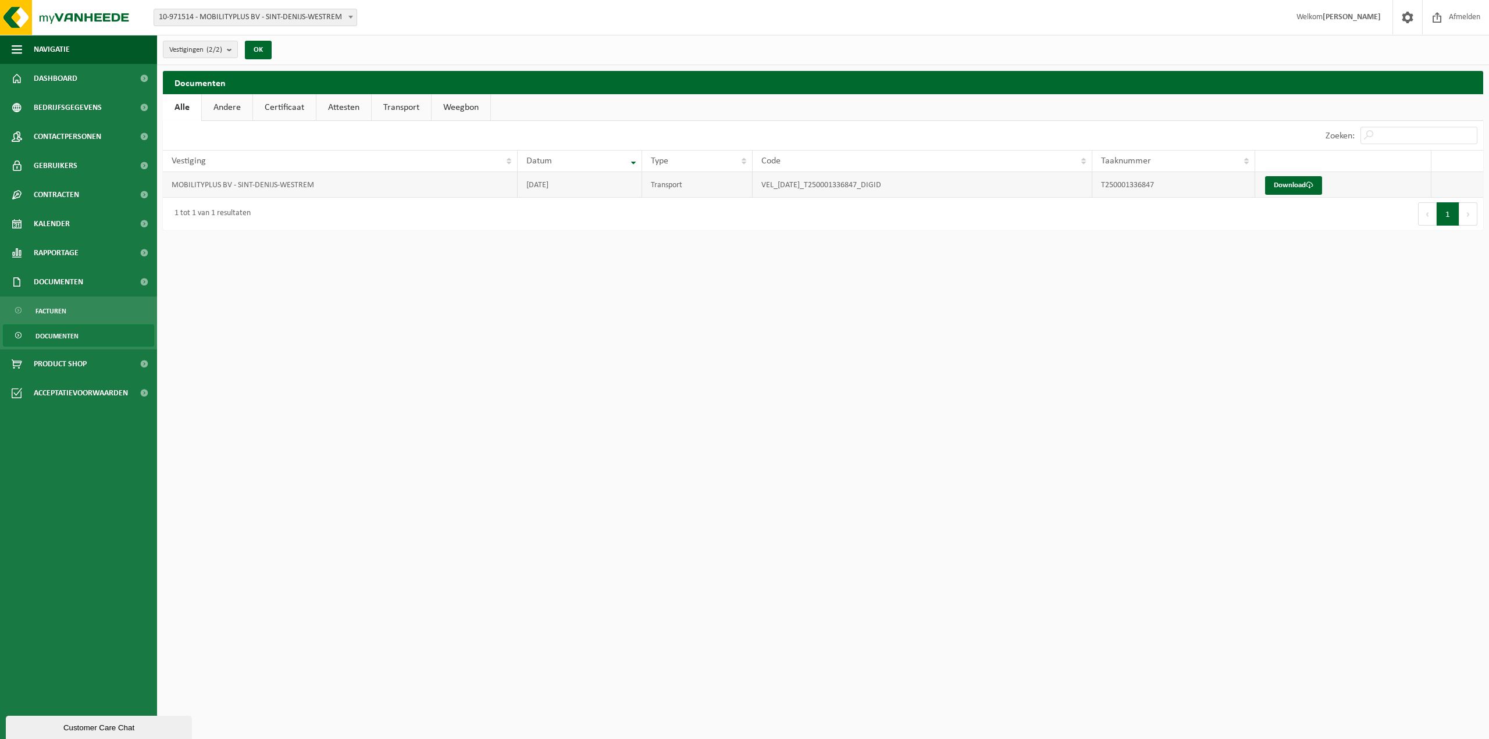
click at [670, 186] on td "Transport" at bounding box center [697, 185] width 110 height 26
click at [55, 140] on span "Contactpersonen" at bounding box center [67, 136] width 67 height 29
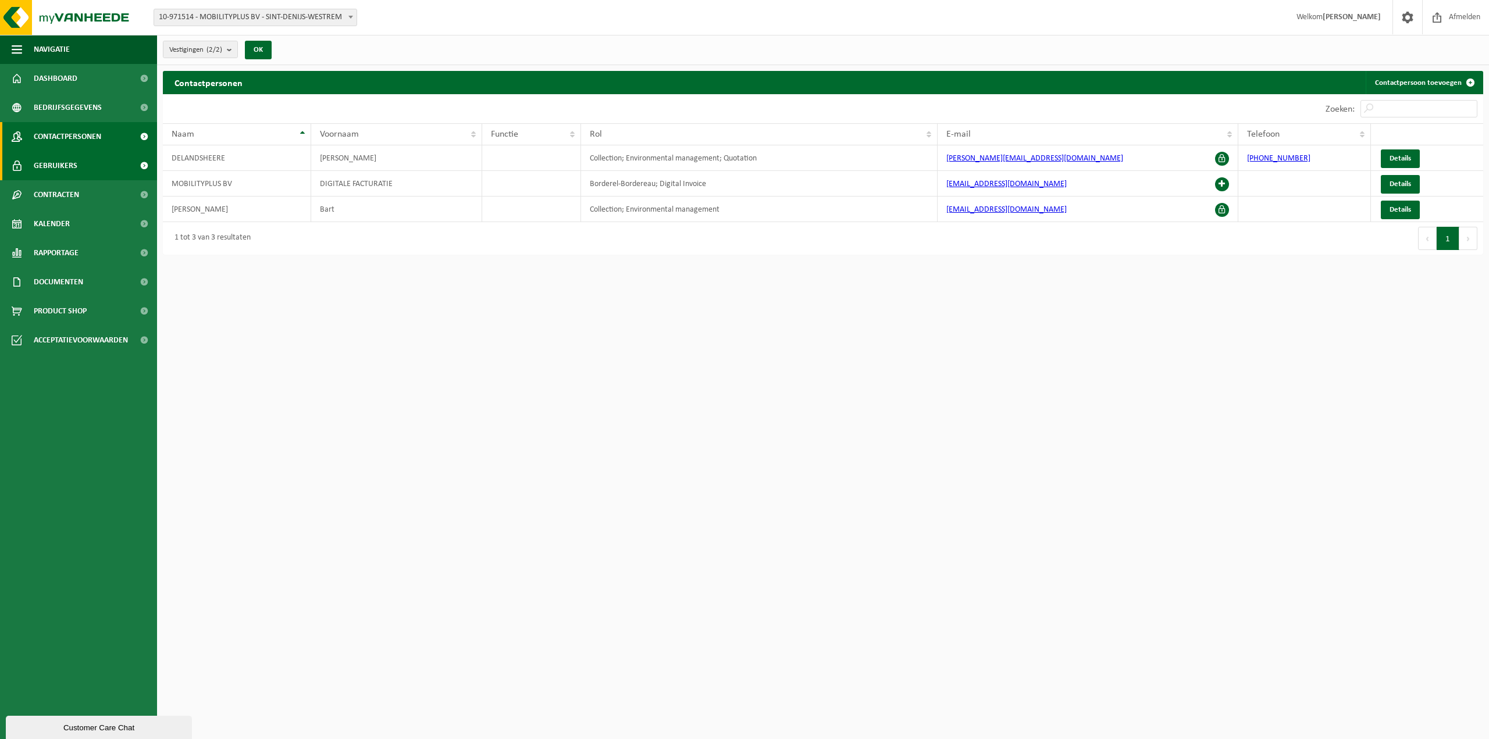
click at [56, 169] on span "Gebruikers" at bounding box center [56, 165] width 44 height 29
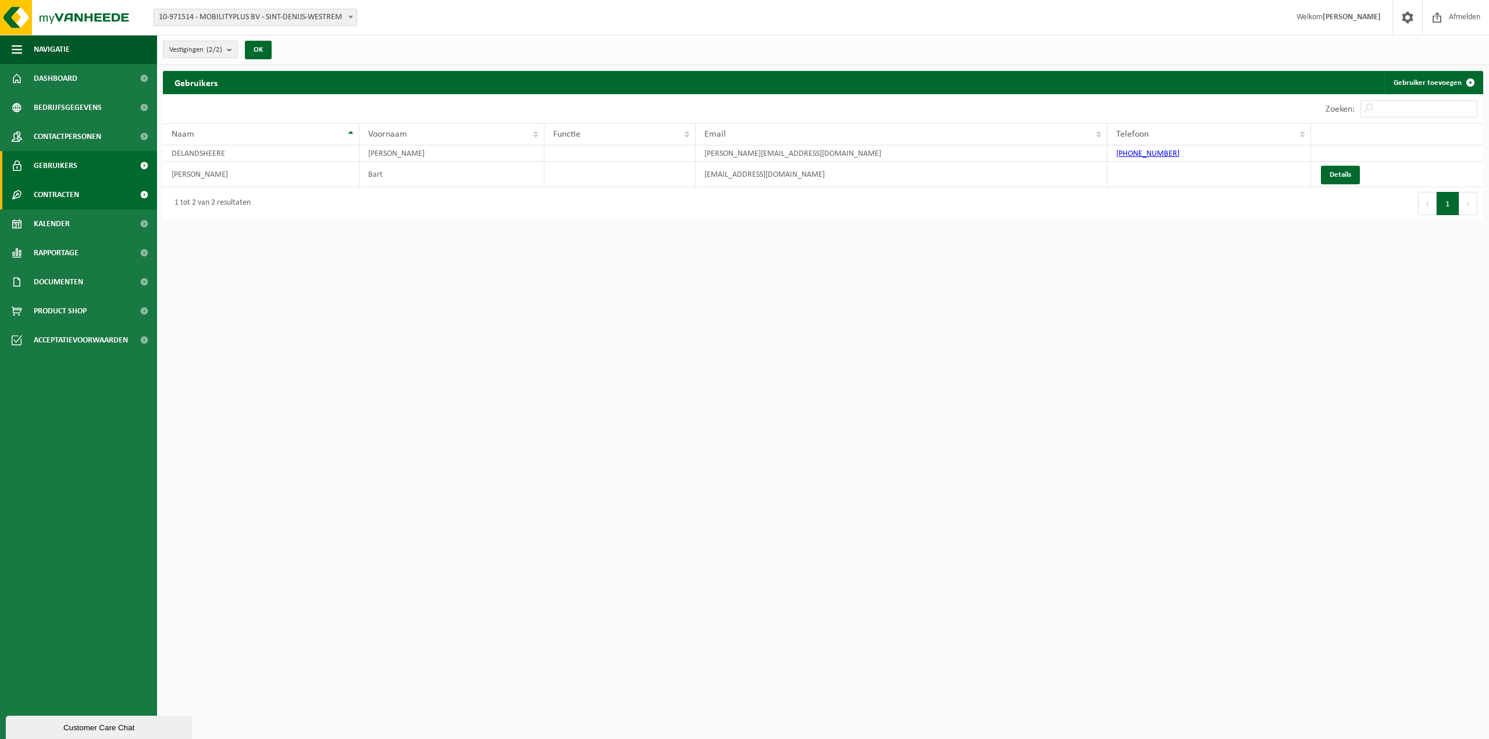
click at [56, 192] on span "Contracten" at bounding box center [56, 194] width 45 height 29
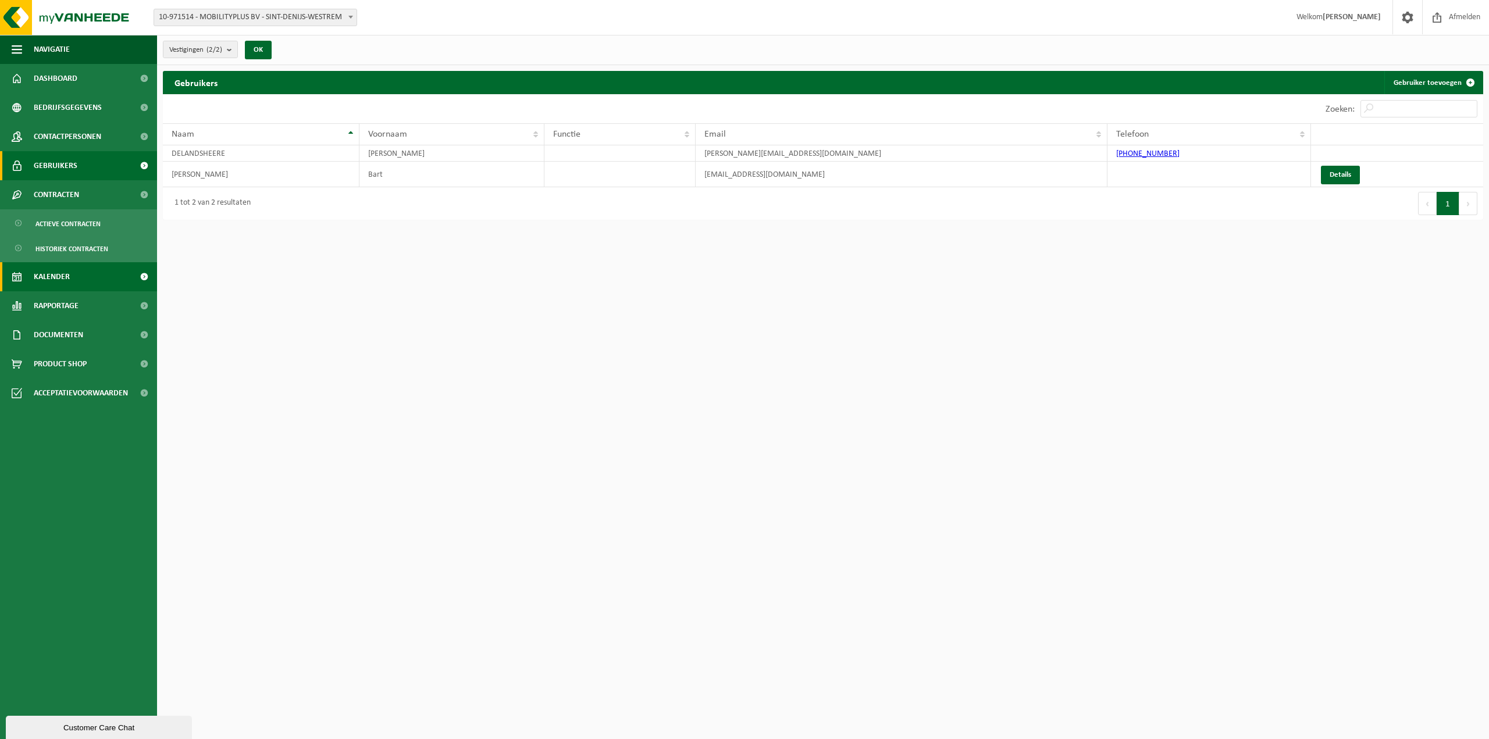
click at [58, 273] on span "Kalender" at bounding box center [52, 276] width 36 height 29
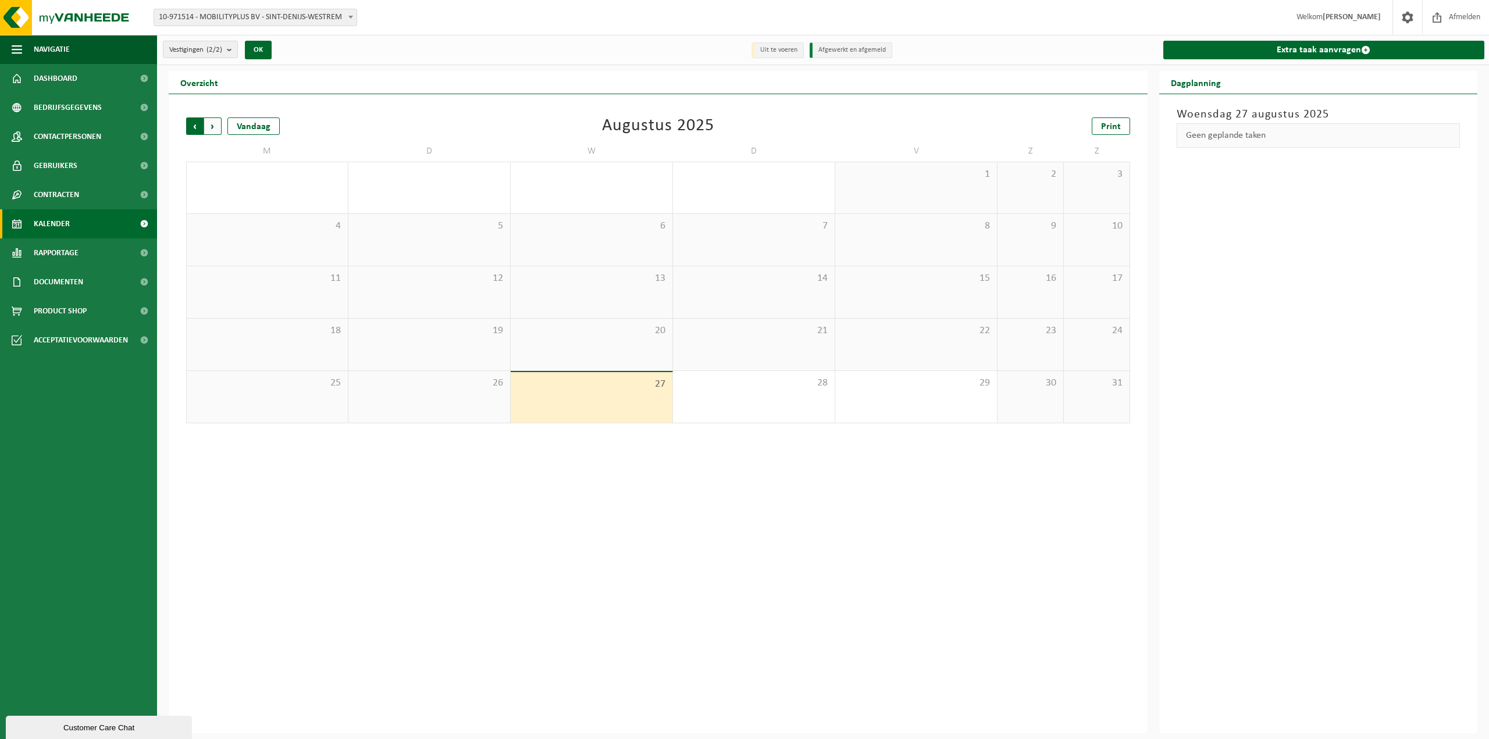
click at [207, 122] on span "Volgende" at bounding box center [212, 125] width 17 height 17
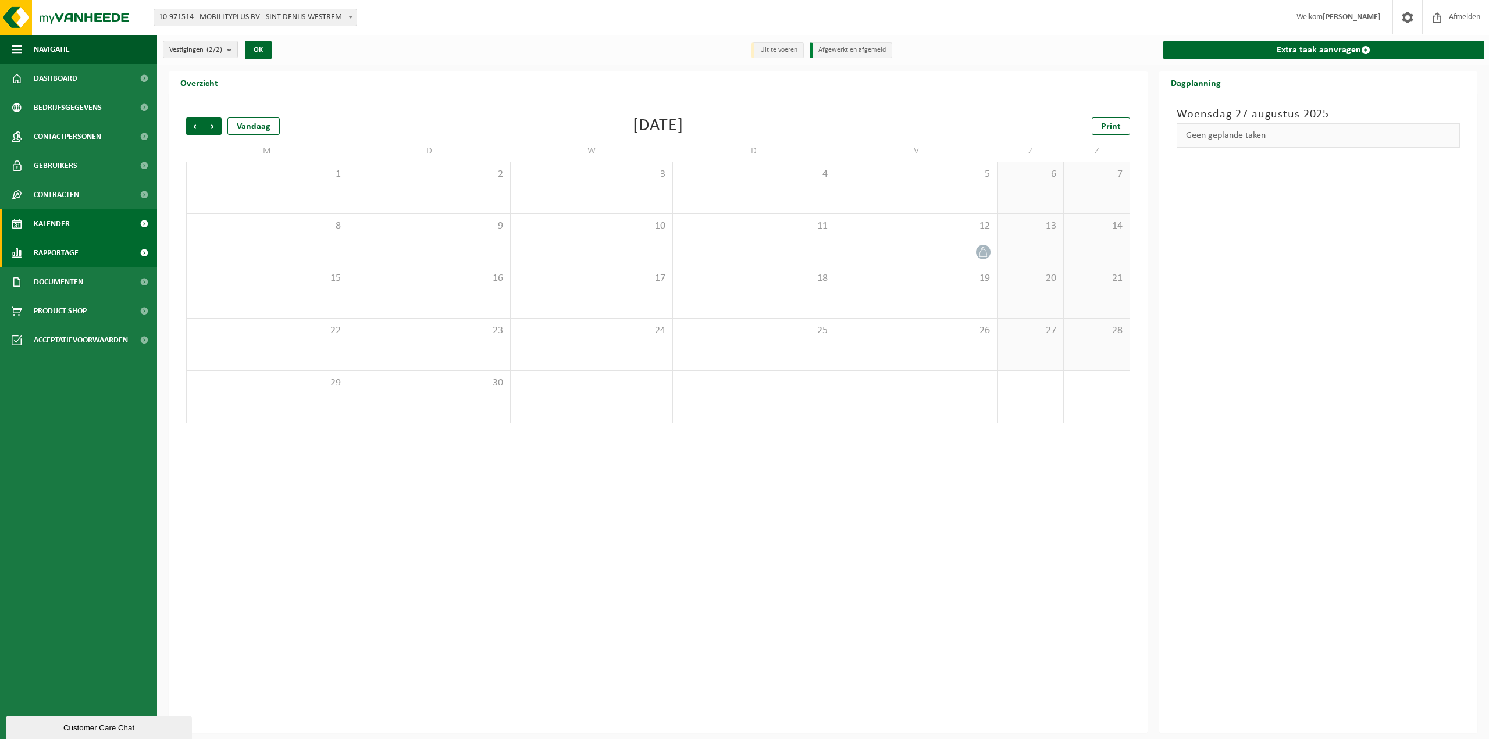
click at [76, 245] on span "Rapportage" at bounding box center [56, 252] width 45 height 29
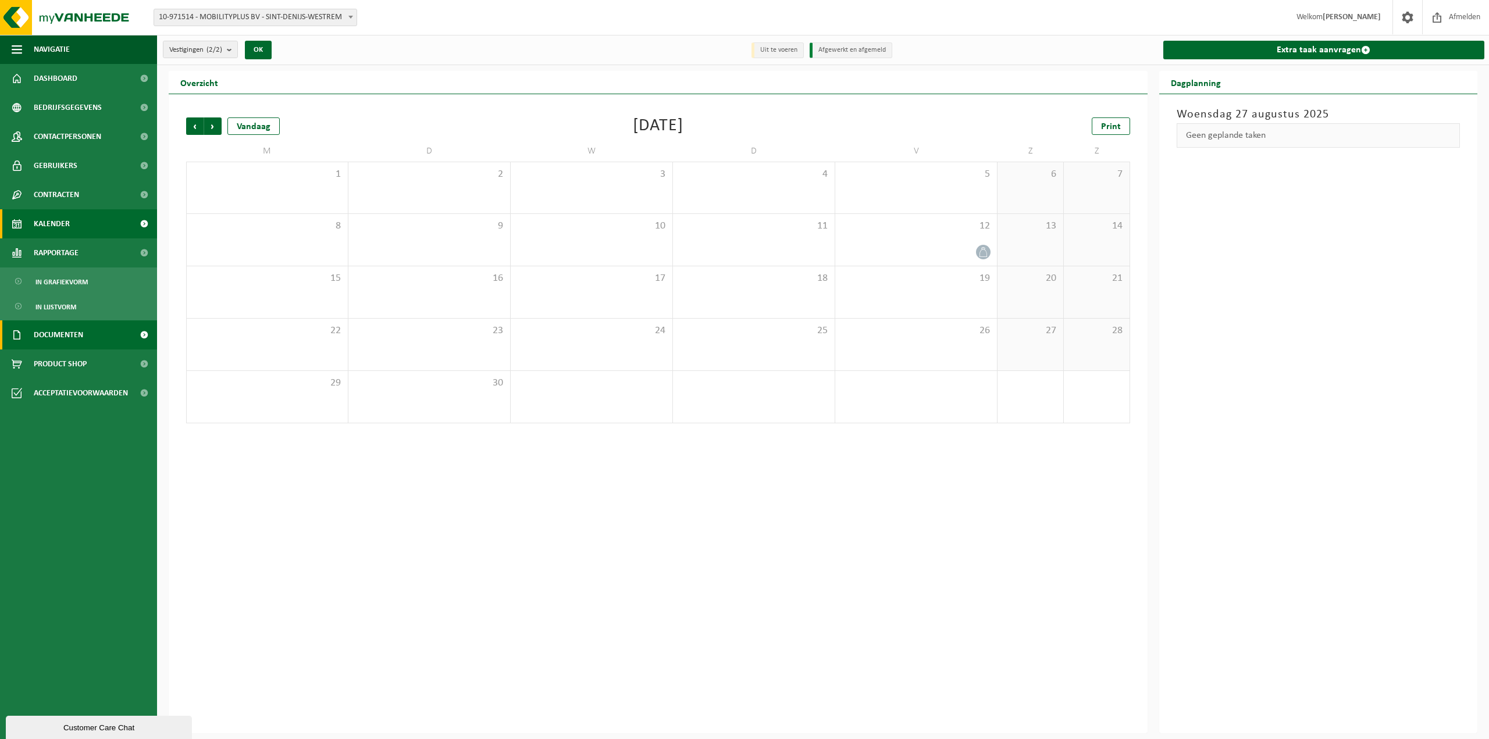
click at [79, 335] on span "Documenten" at bounding box center [58, 334] width 49 height 29
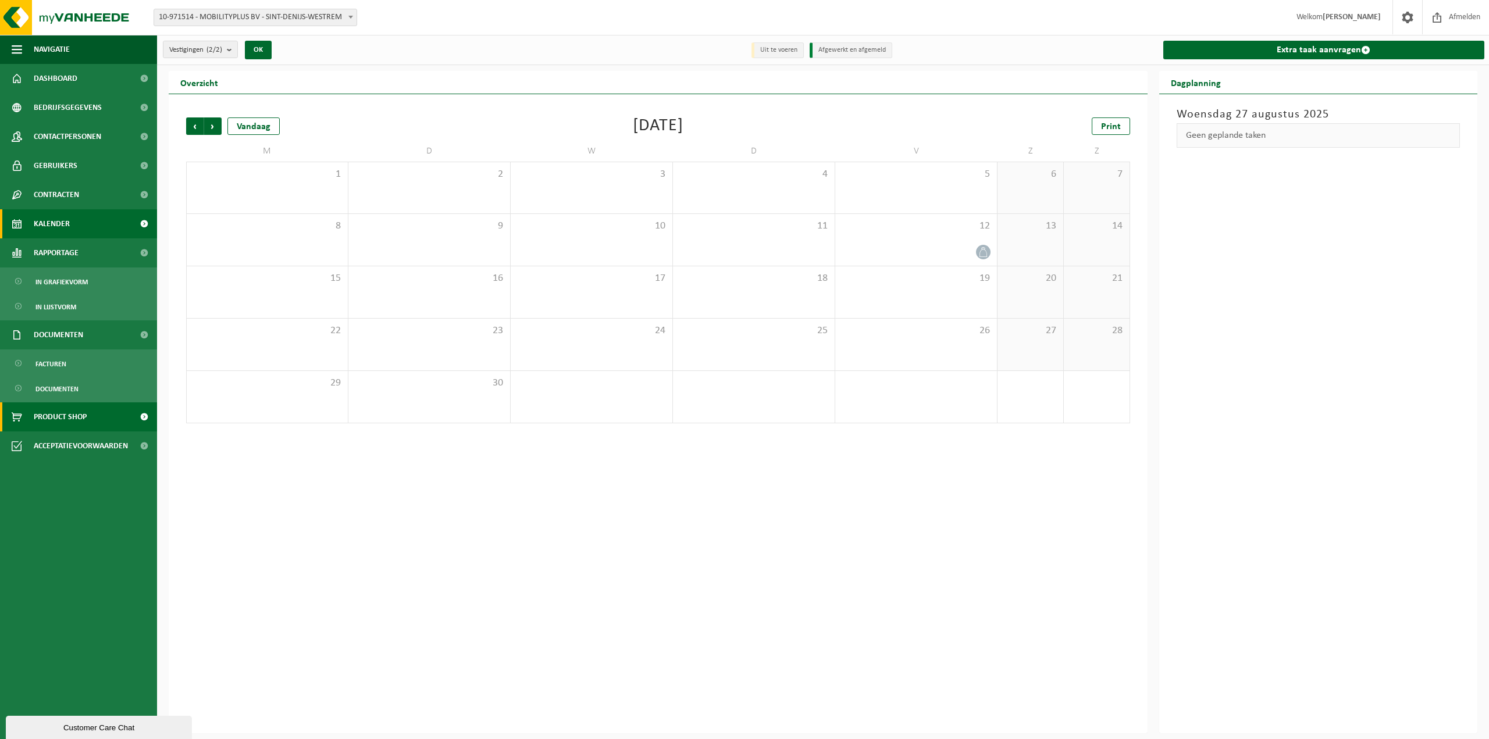
click at [72, 422] on span "Product Shop" at bounding box center [60, 416] width 53 height 29
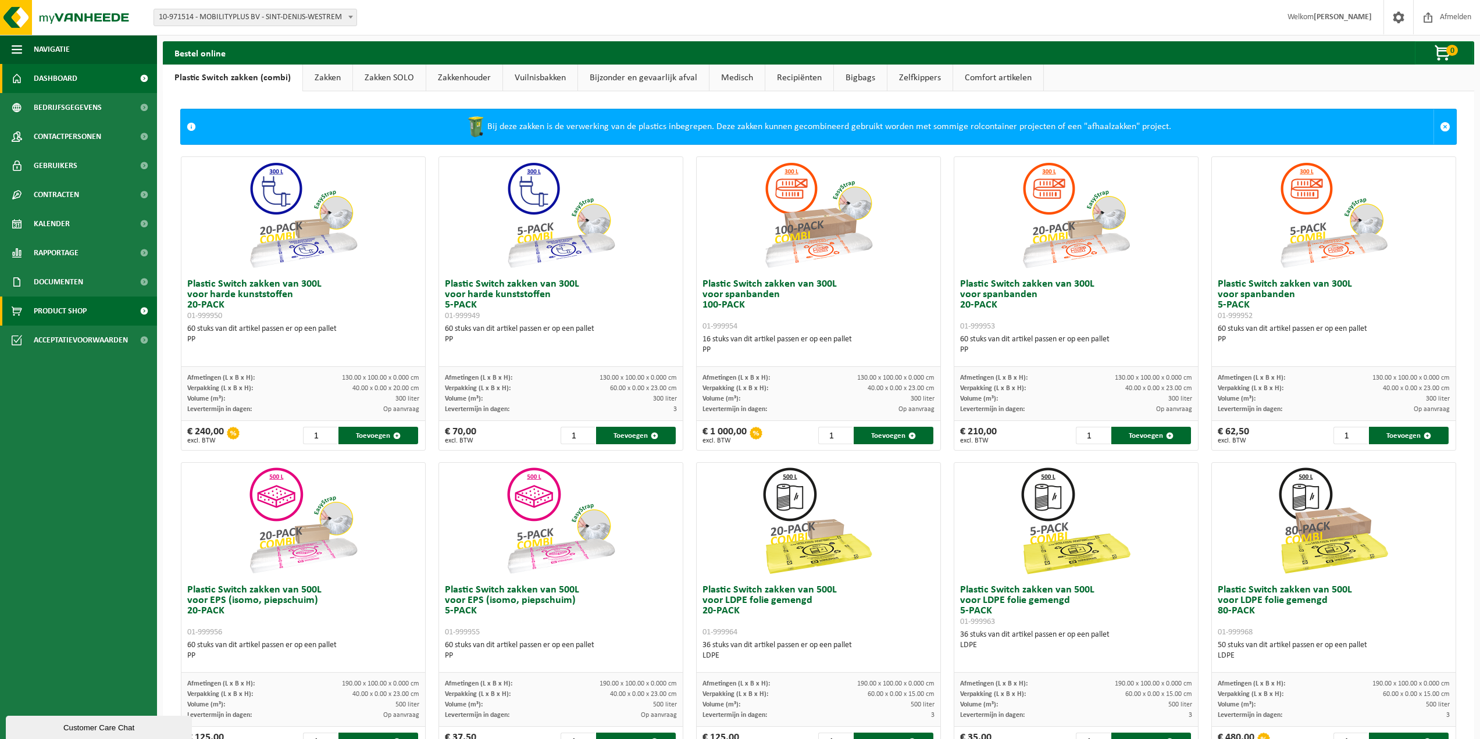
click at [63, 74] on span "Dashboard" at bounding box center [56, 78] width 44 height 29
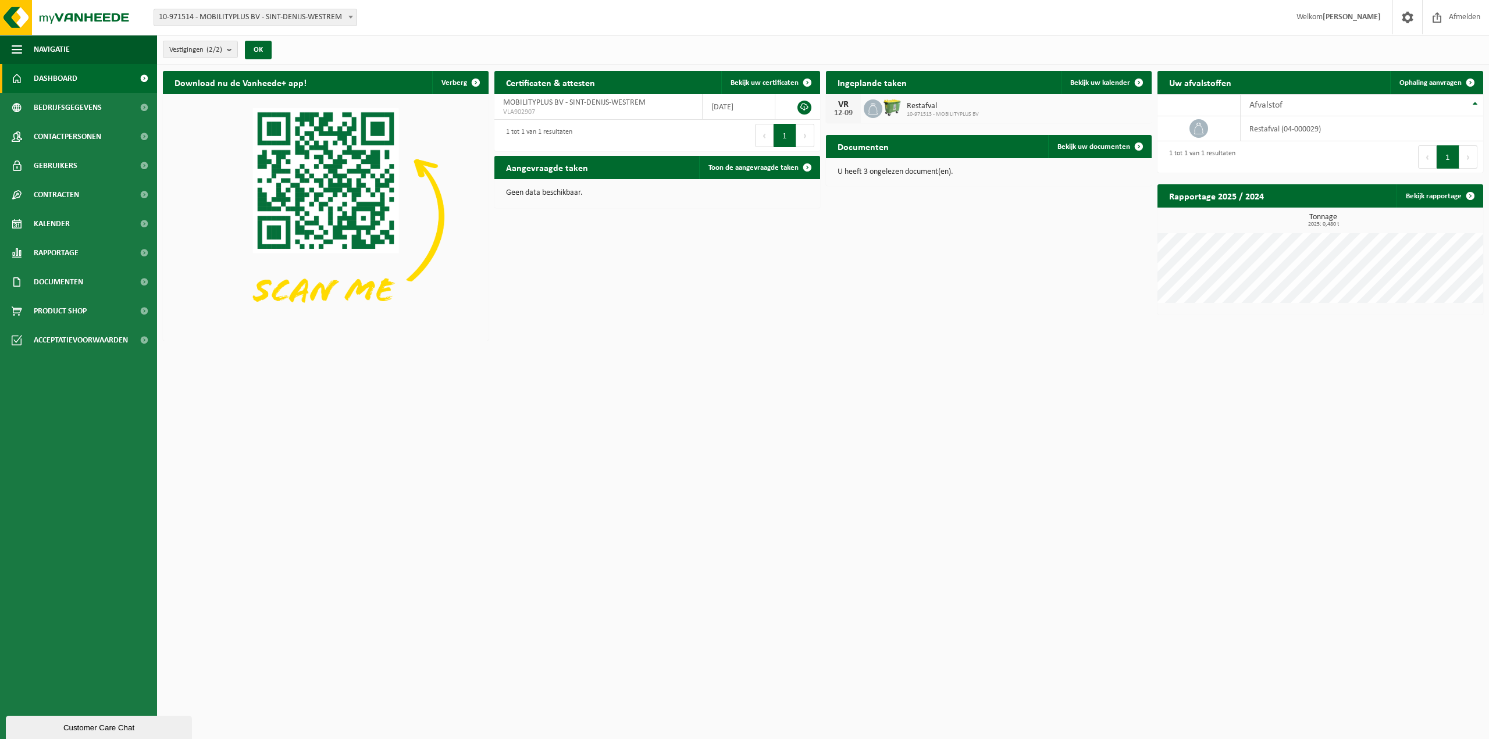
click at [373, 175] on img at bounding box center [326, 216] width 326 height 244
click at [230, 49] on b "submit" at bounding box center [232, 49] width 10 height 16
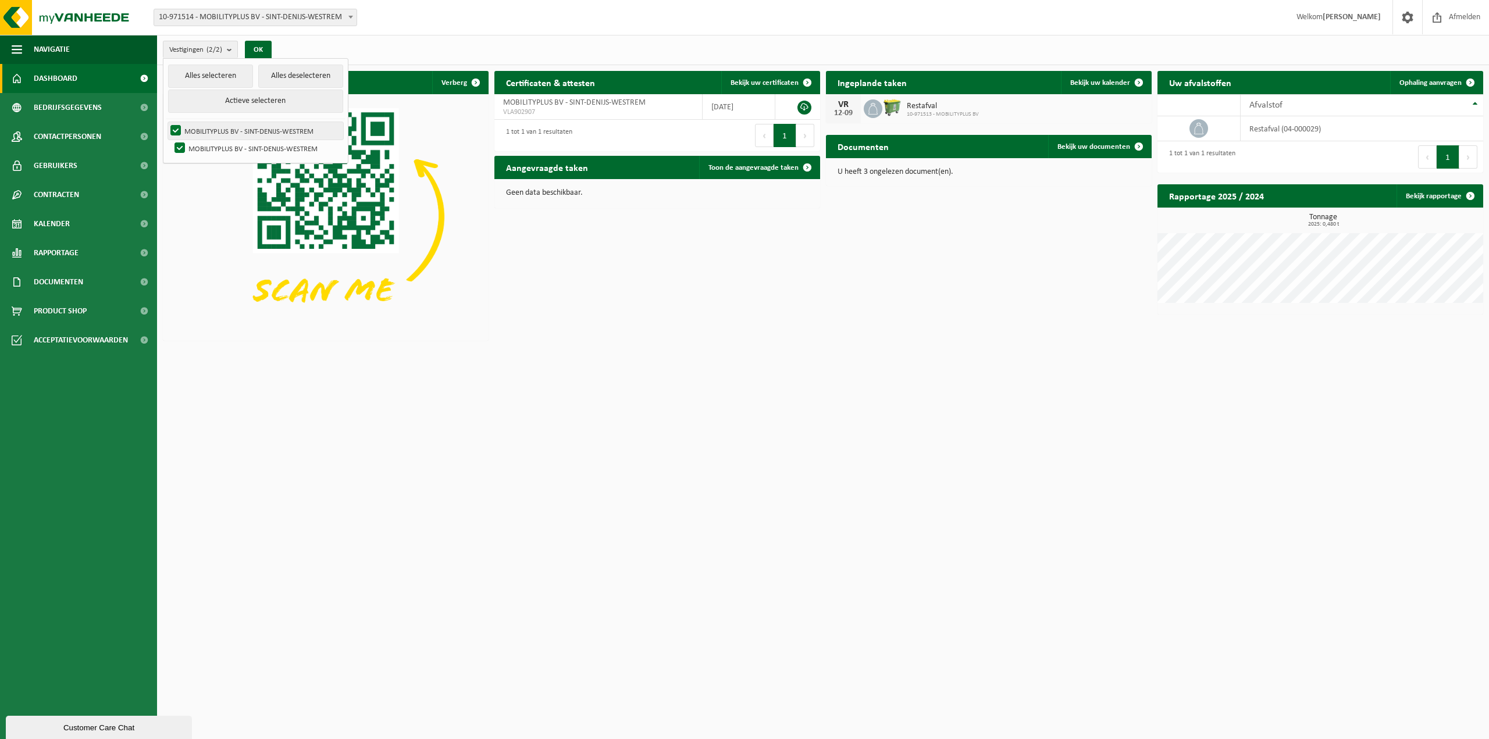
click at [272, 122] on label "MOBILITYPLUS BV - SINT-DENIJS-WESTREM" at bounding box center [255, 130] width 175 height 17
click at [166, 122] on input "MOBILITYPLUS BV - SINT-DENIJS-WESTREM" at bounding box center [166, 122] width 1 height 1
click at [272, 122] on label "MOBILITYPLUS BV - SINT-DENIJS-WESTREM" at bounding box center [255, 130] width 175 height 17
click at [166, 122] on input "MOBILITYPLUS BV - SINT-DENIJS-WESTREM" at bounding box center [166, 122] width 1 height 1
checkbox input "true"
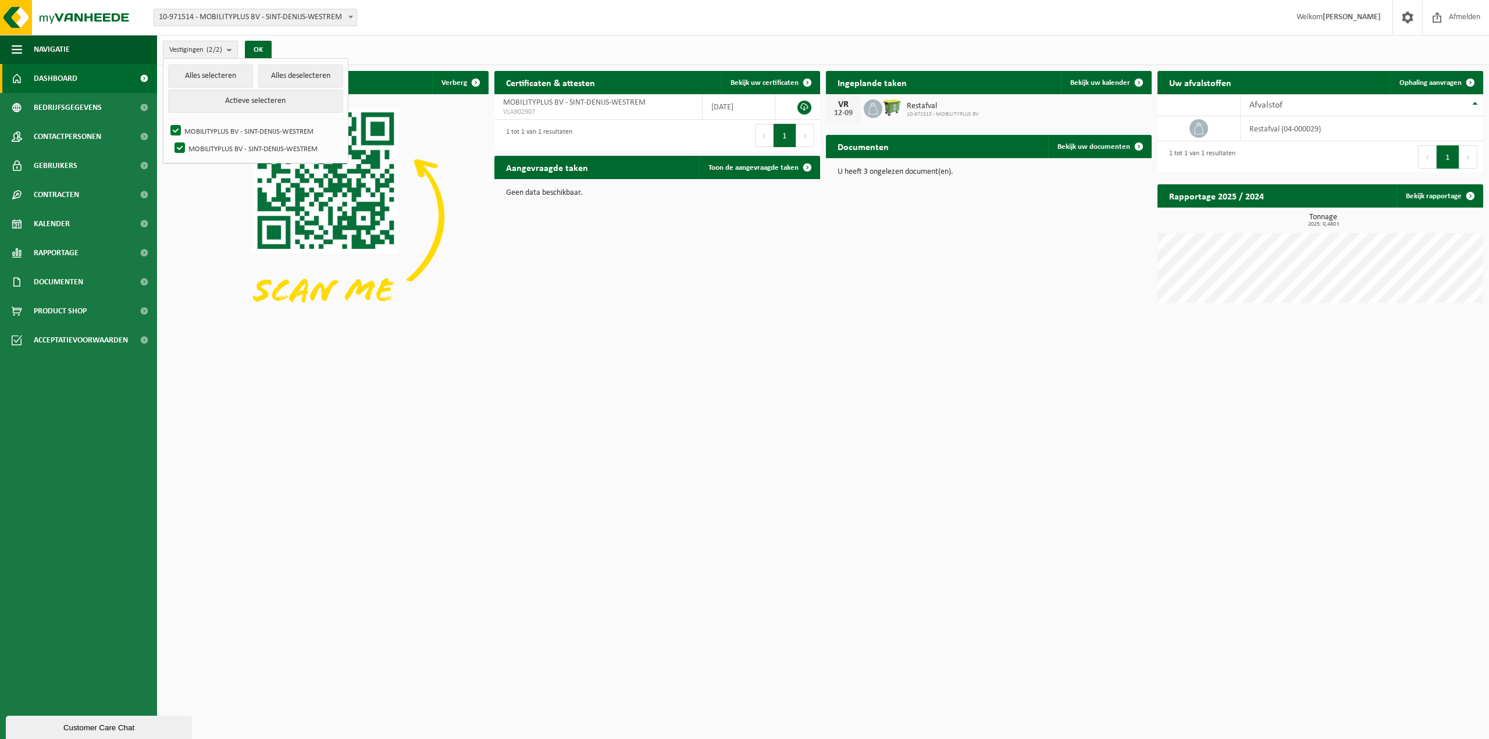
click at [863, 359] on html "Vestiging: 10-971514 - MOBILITYPLUS BV - SINT-DENIJS-WESTREM 10-971513 - MOBILI…" at bounding box center [744, 369] width 1489 height 739
click at [865, 341] on div "Download nu de Vanheede+ app! Verberg Certificaten & attesten Bekijk uw certifi…" at bounding box center [823, 205] width 1326 height 281
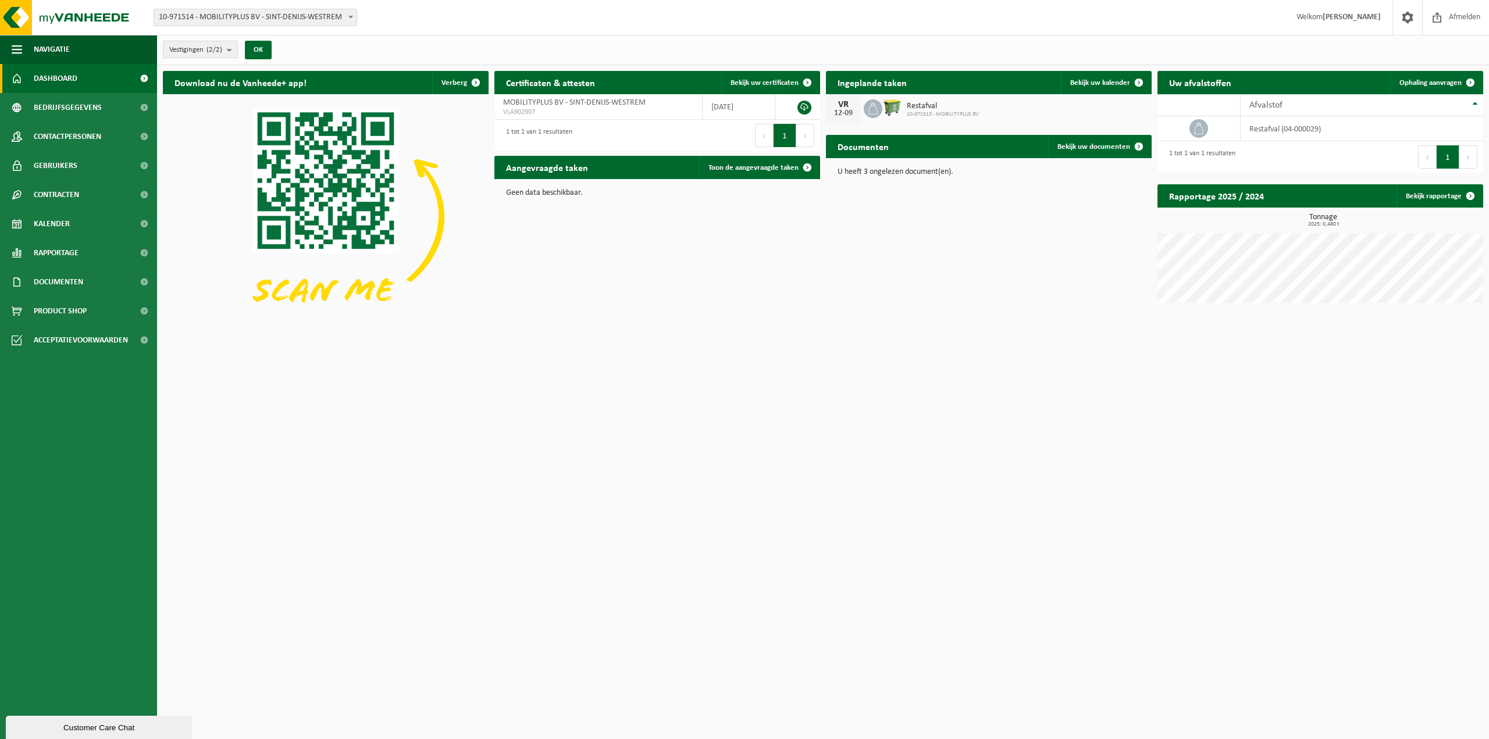
click at [570, 431] on html "Vestiging: 10-971514 - MOBILITYPLUS BV - SINT-DENIJS-WESTREM 10-971513 - MOBILI…" at bounding box center [744, 369] width 1489 height 739
click at [1463, 17] on span "Afmelden" at bounding box center [1464, 17] width 37 height 34
